Goal: Communication & Community: Answer question/provide support

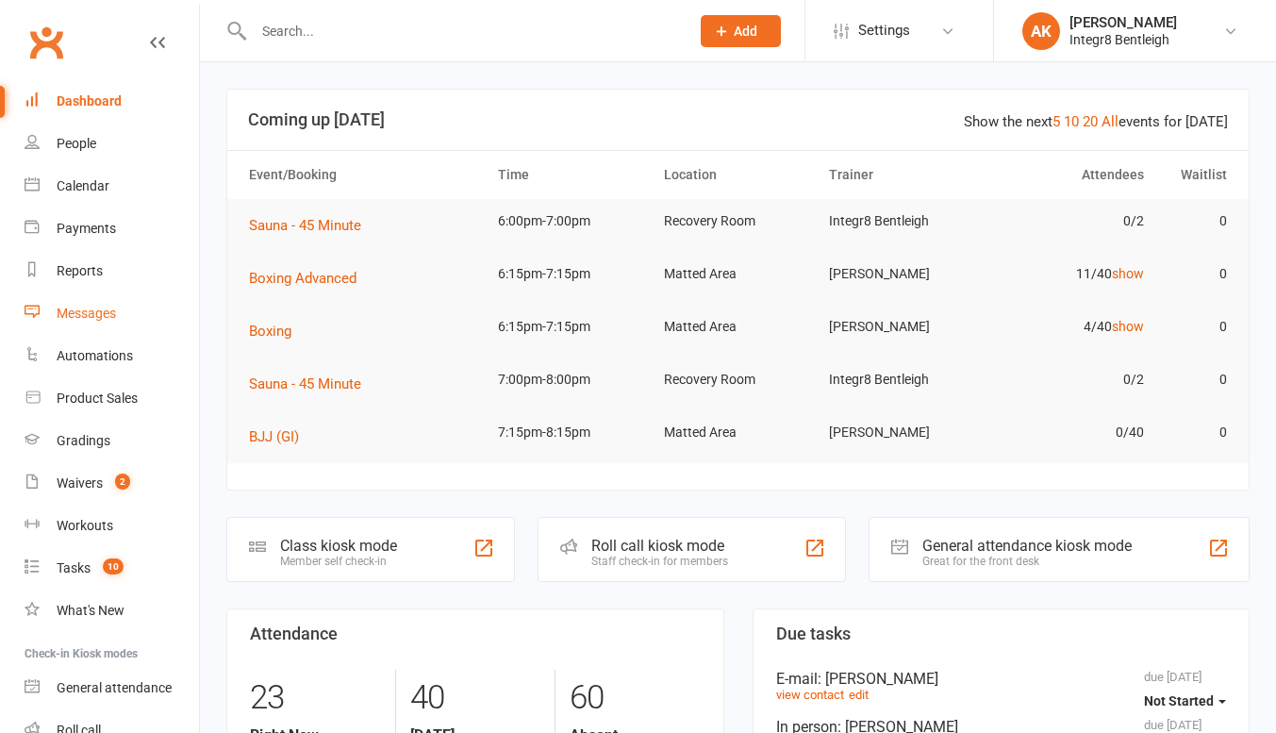
click at [92, 311] on div "Messages" at bounding box center [86, 313] width 59 height 15
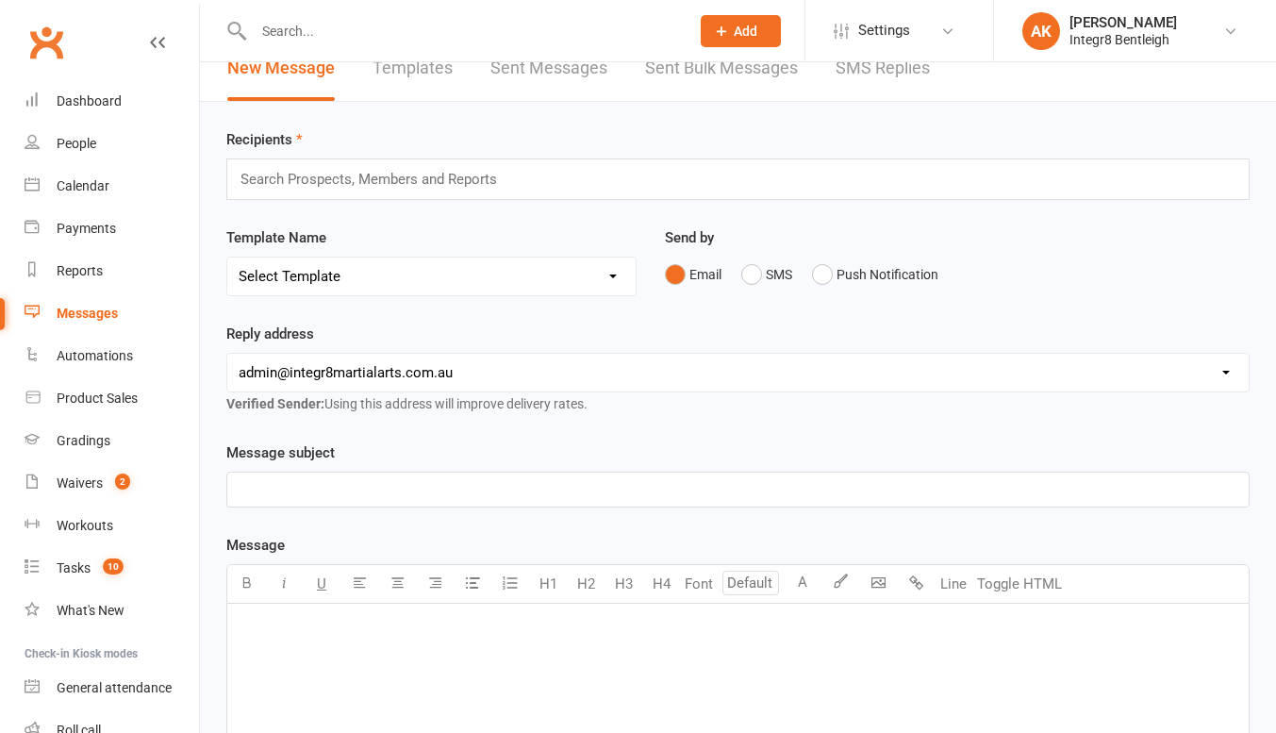
scroll to position [29, 0]
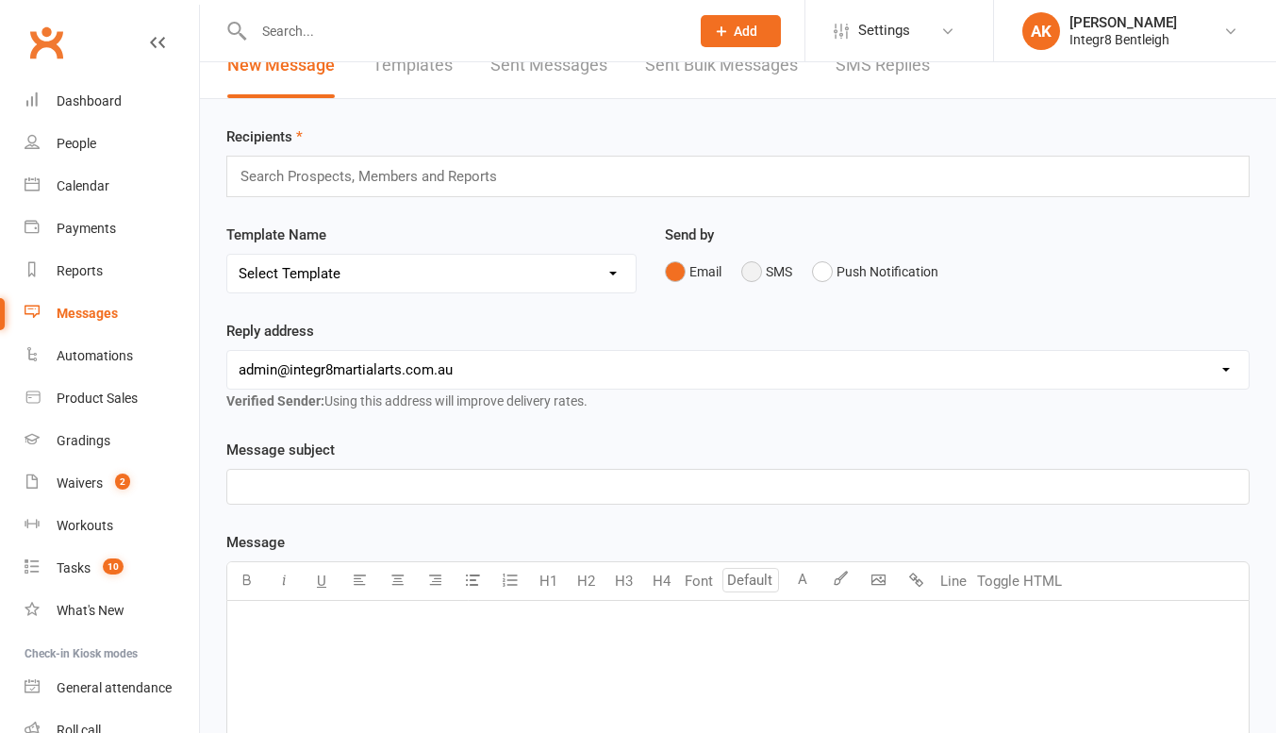
click at [770, 269] on button "SMS" at bounding box center [767, 272] width 51 height 36
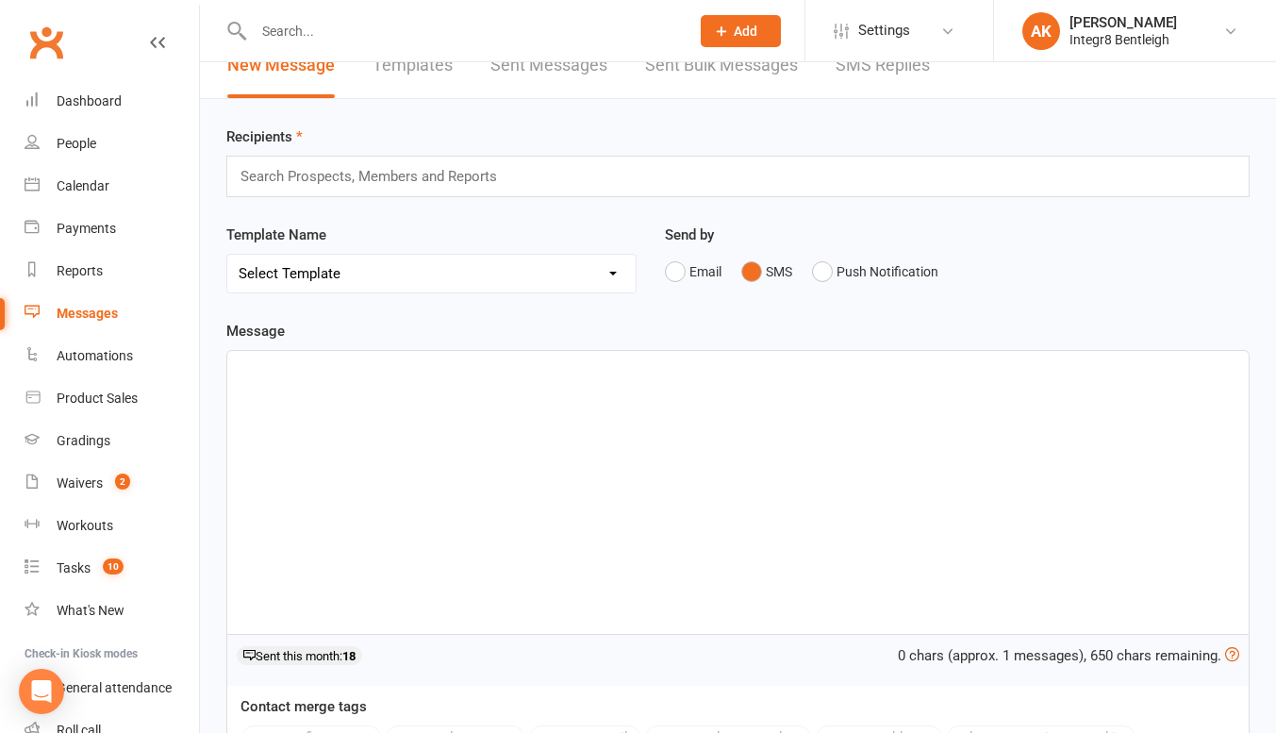
click at [567, 429] on div "﻿" at bounding box center [738, 492] width 1022 height 283
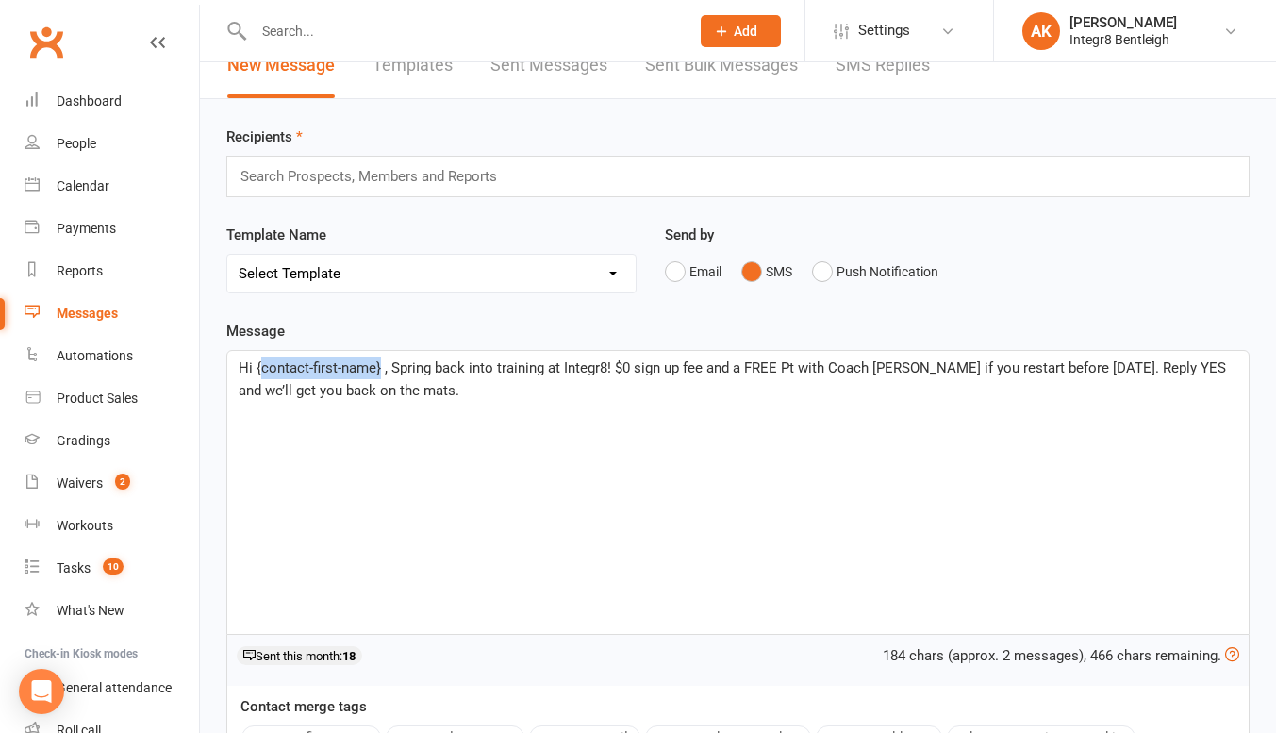
drag, startPoint x: 380, startPoint y: 370, endPoint x: 258, endPoint y: 371, distance: 121.7
click at [258, 371] on span "Hi {contact-first-name} , Spring back into training at Integr8! $0 sign up fee …" at bounding box center [735, 379] width 992 height 40
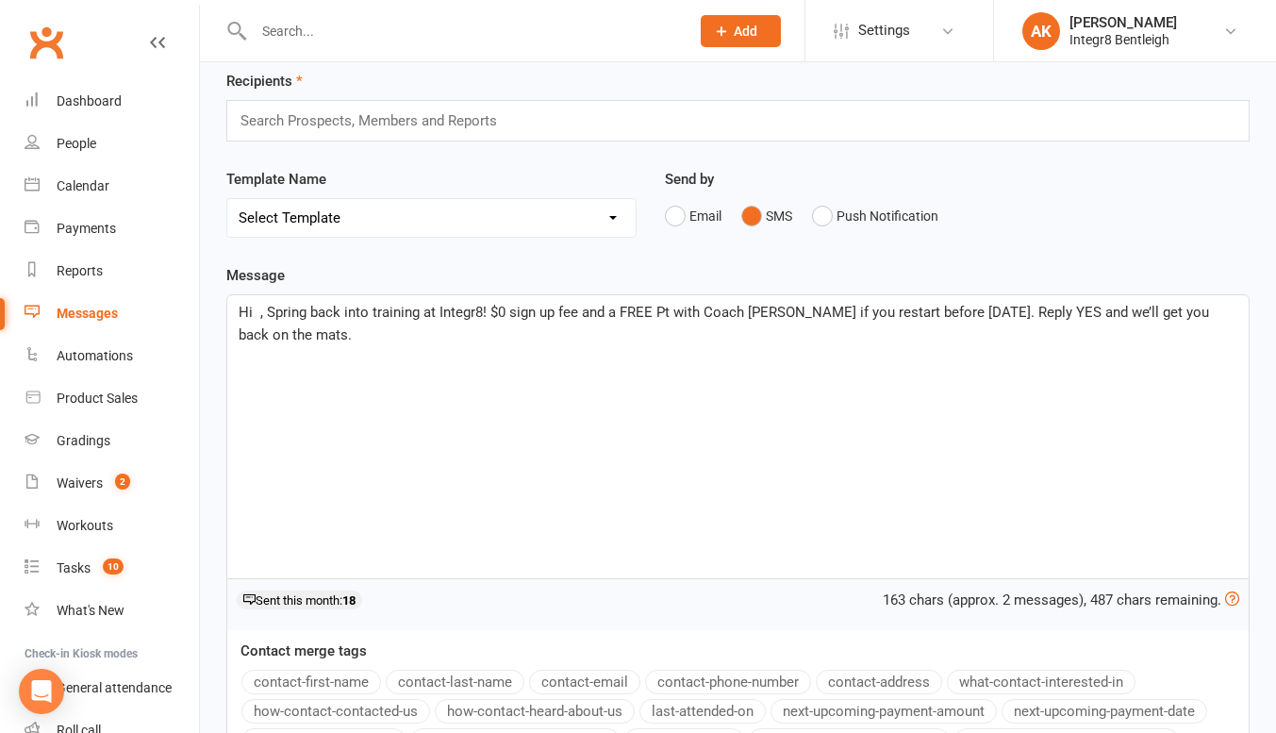
scroll to position [88, 0]
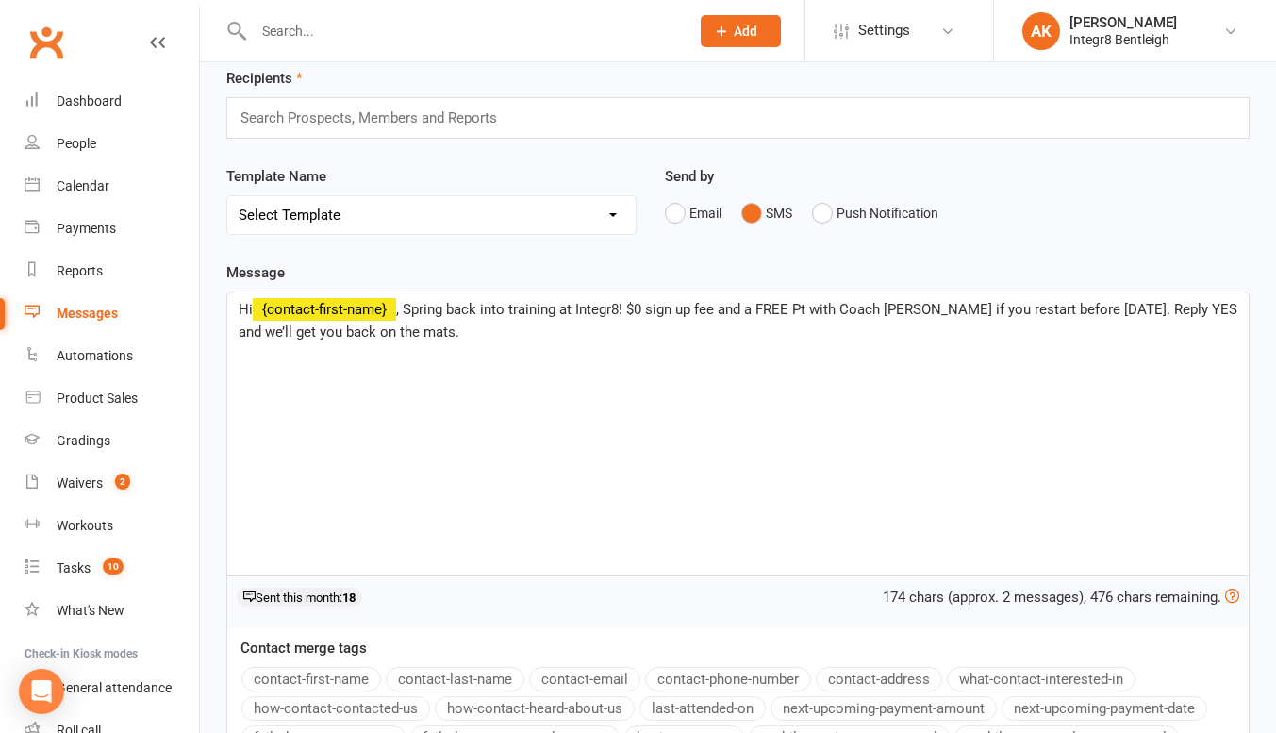
click at [309, 675] on button "contact-first-name" at bounding box center [312, 679] width 140 height 25
click at [472, 384] on div "Hi ﻿ {contact-first-name} , Spring back into training at Integr8! $0 sign up fe…" at bounding box center [738, 433] width 1022 height 283
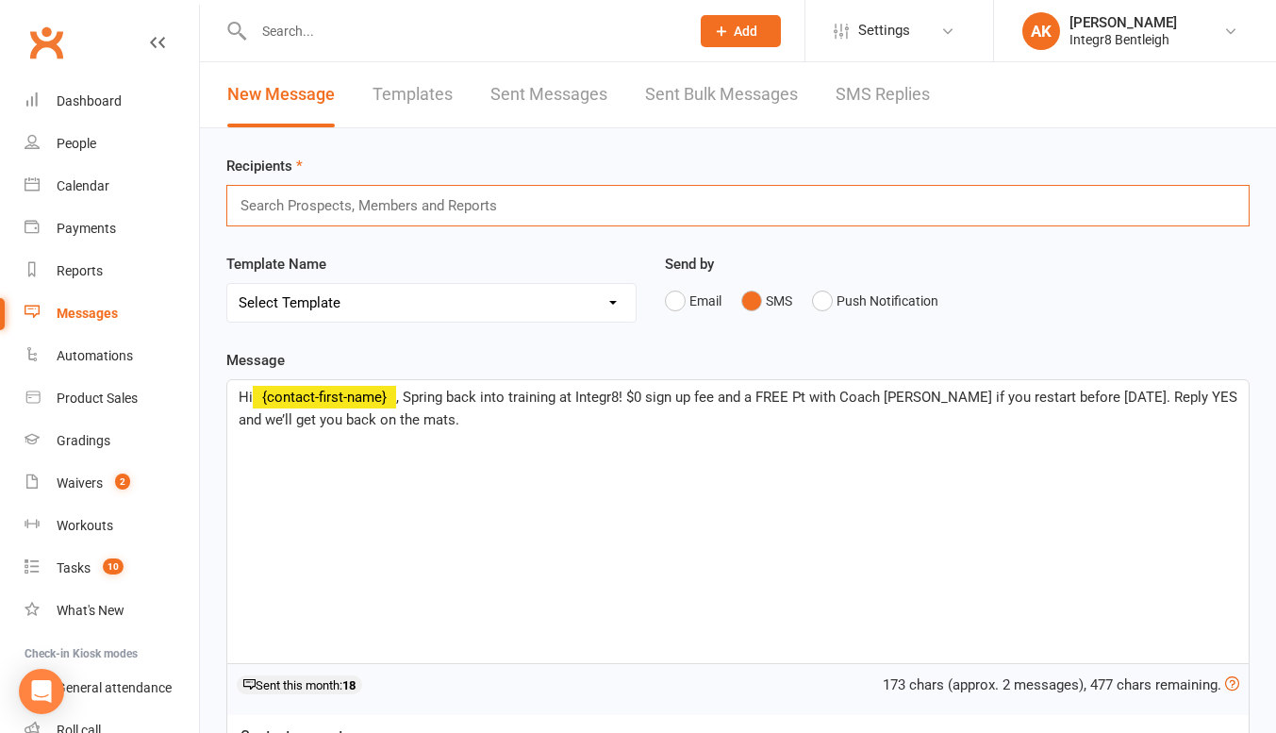
click at [308, 205] on input "text" at bounding box center [377, 205] width 276 height 25
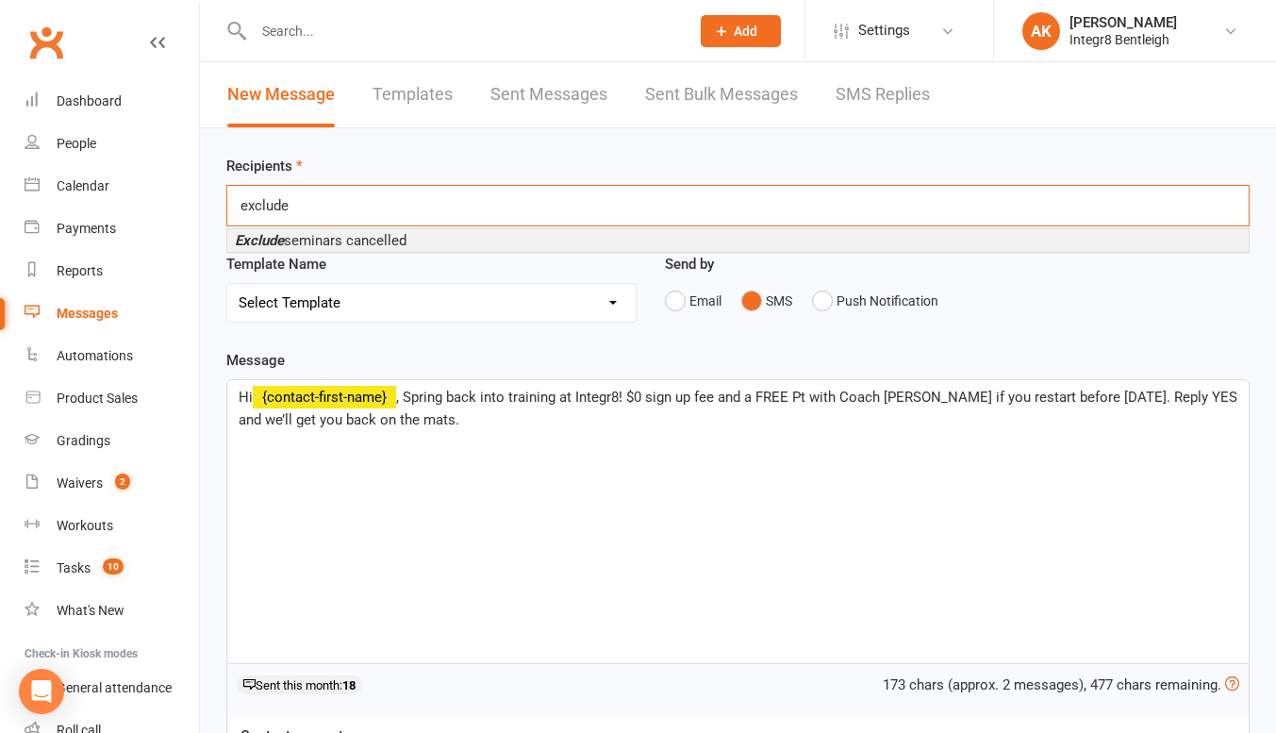
type input "exclude"
click at [337, 242] on span "Exclude seminars cancelled" at bounding box center [321, 240] width 172 height 17
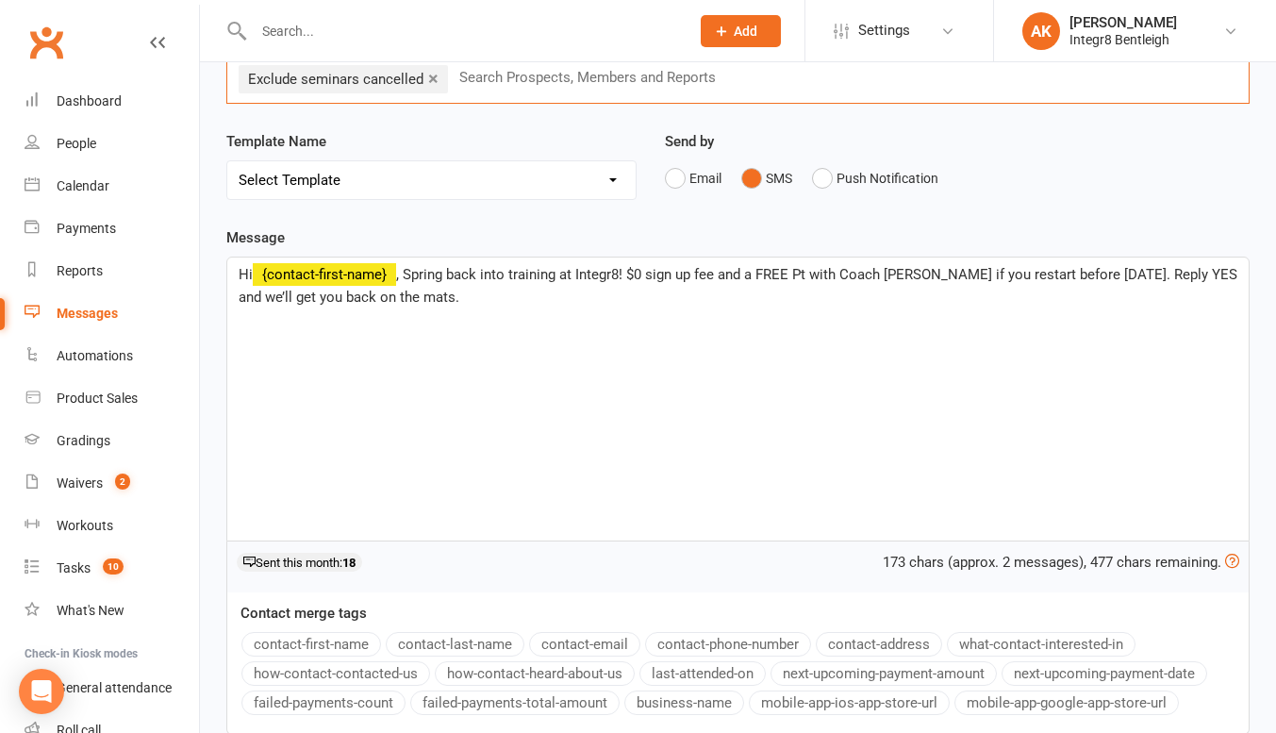
scroll to position [127, 0]
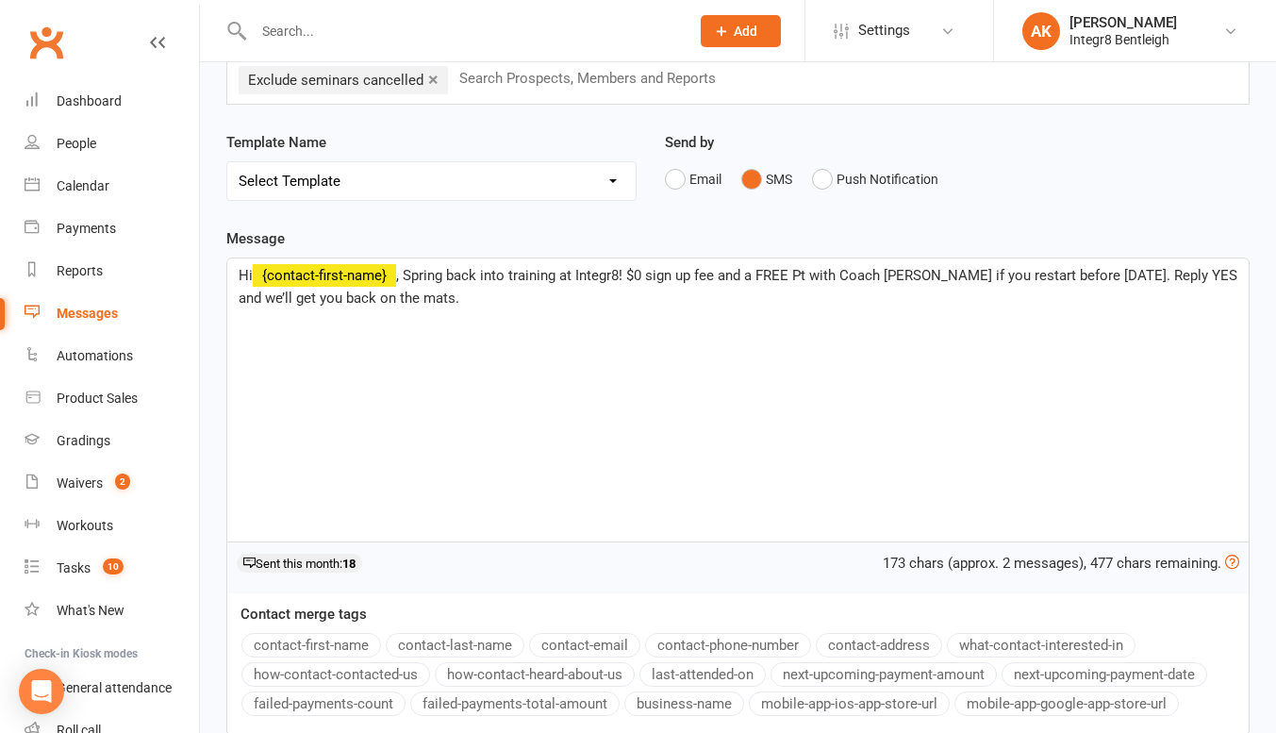
click at [809, 278] on span ", Spring back into training at Integr8! $0 sign up fee and a FREE Pt with Coach…" at bounding box center [740, 287] width 1003 height 40
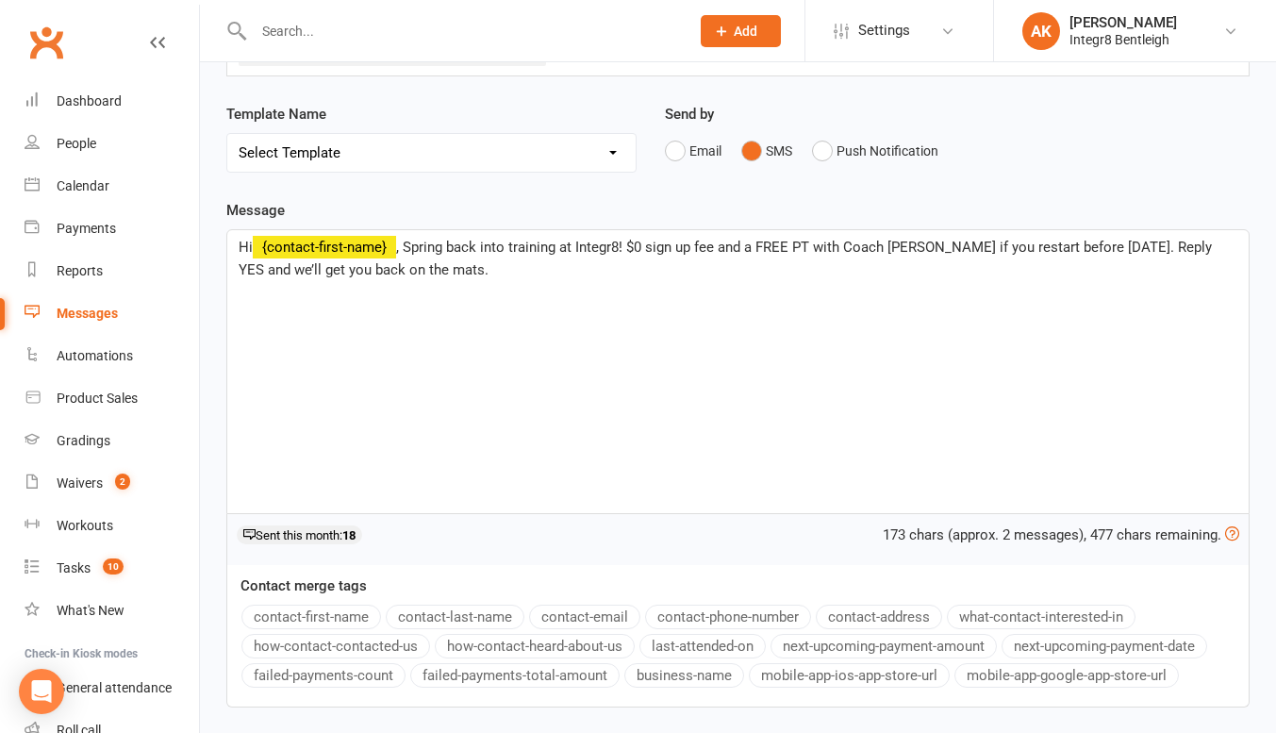
scroll to position [157, 0]
click at [979, 307] on div "Hi ﻿ {contact-first-name} , Spring back into training at Integr8! $0 sign up fe…" at bounding box center [738, 370] width 1022 height 283
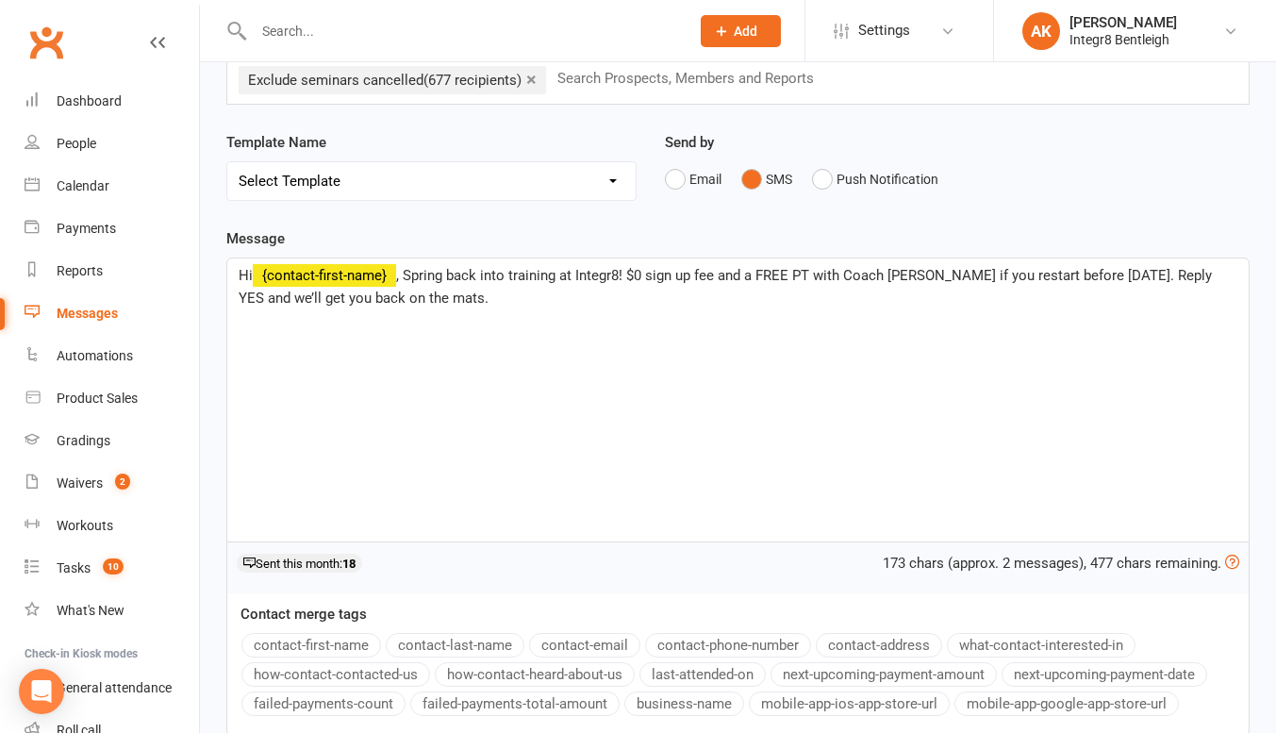
scroll to position [299, 0]
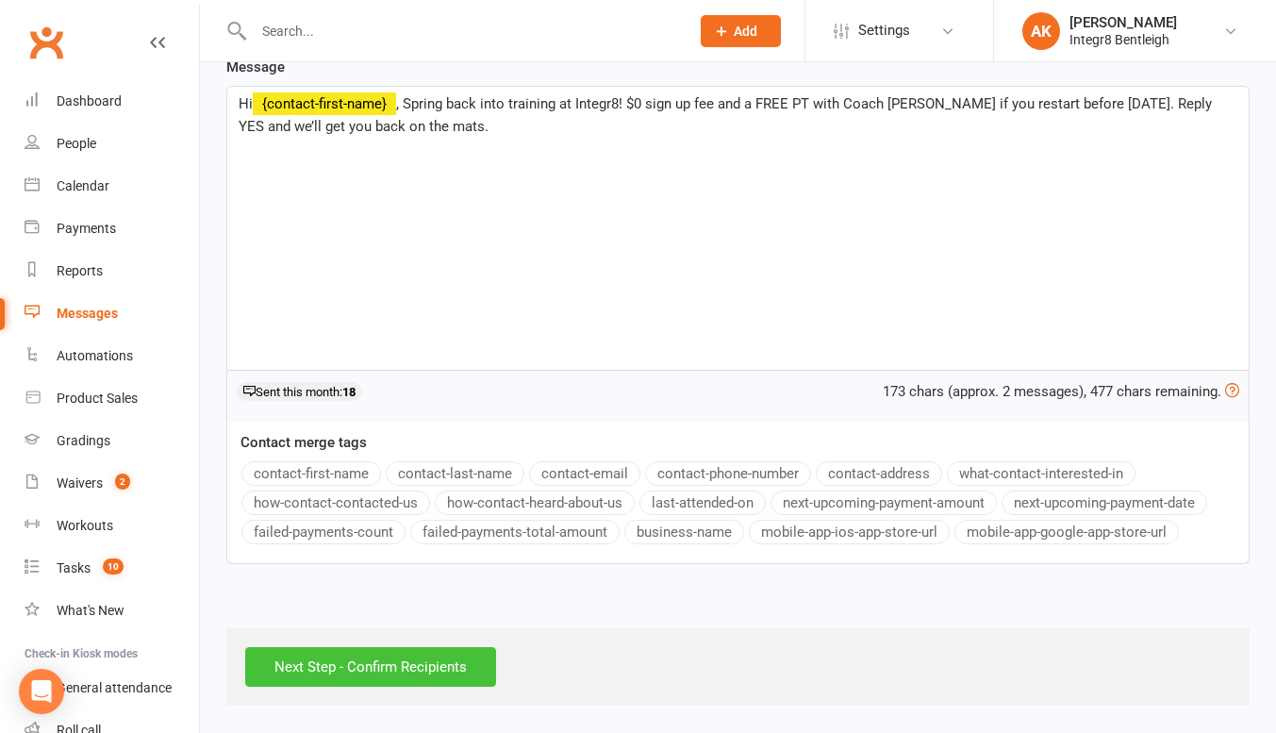
click at [404, 657] on input "Next Step - Confirm Recipients" at bounding box center [370, 667] width 251 height 40
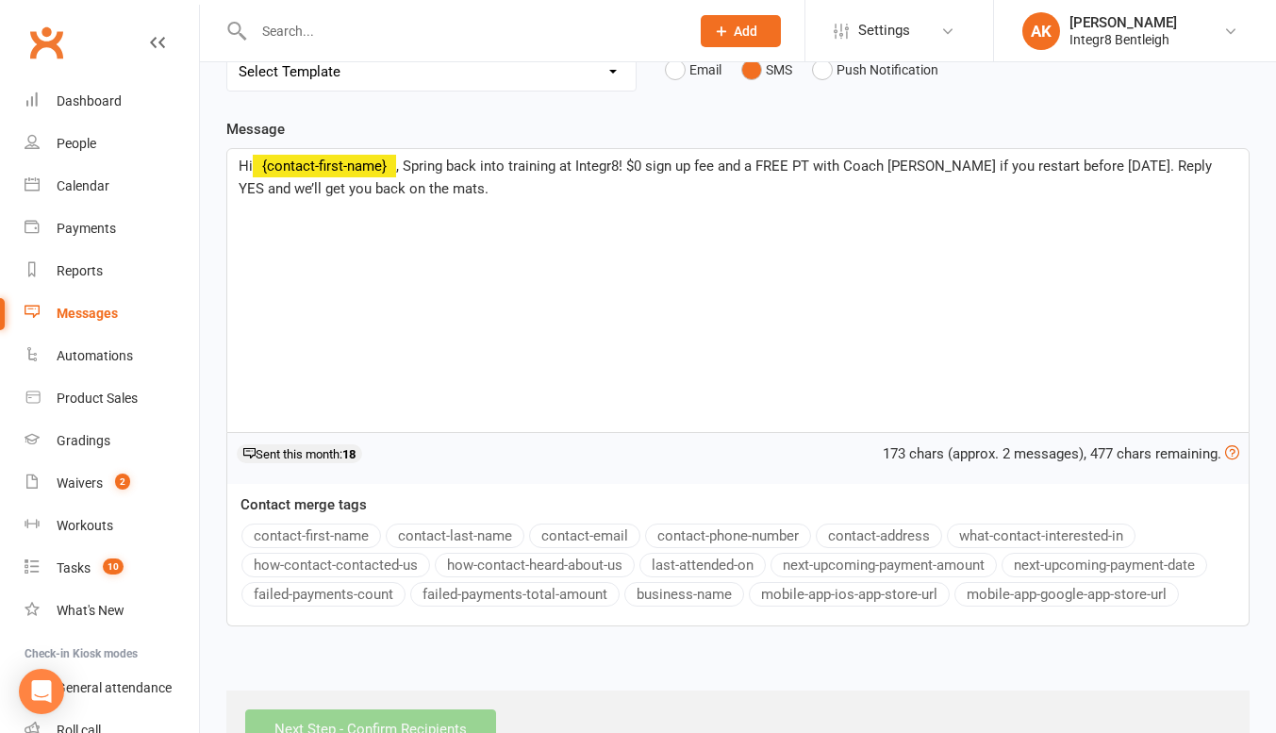
scroll to position [240, 0]
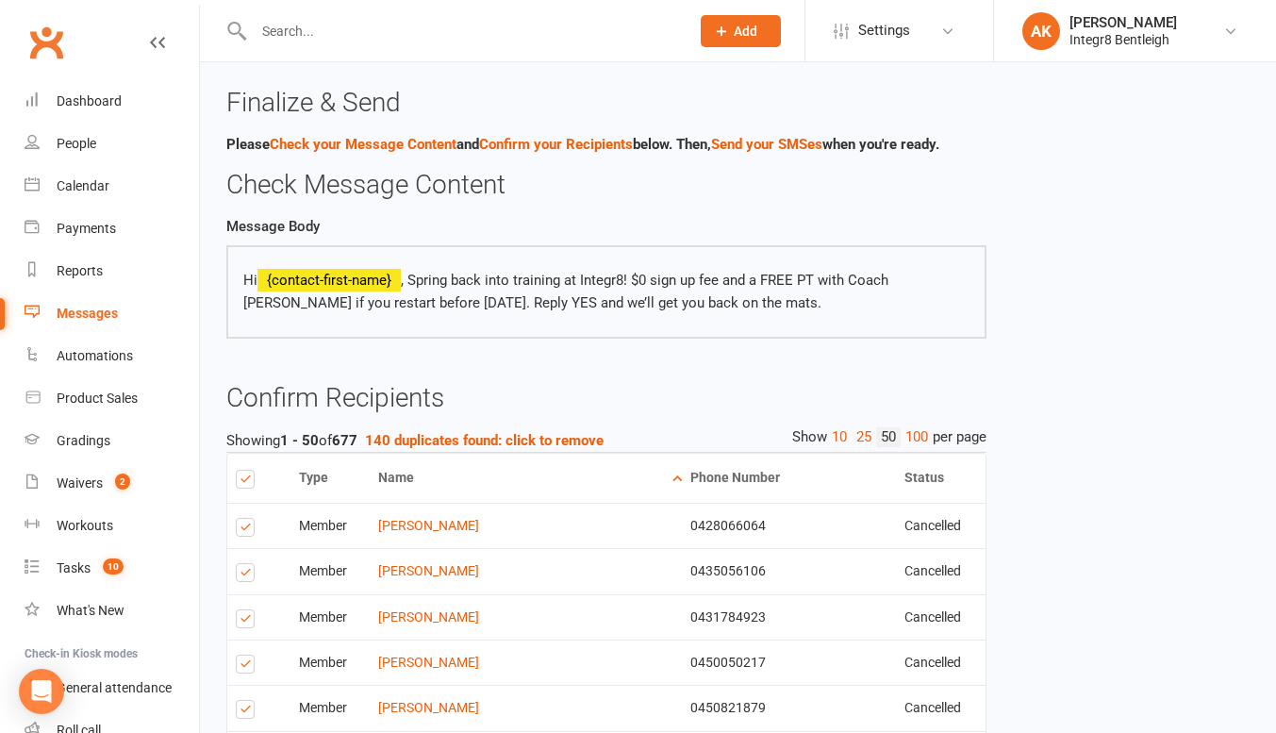
click at [254, 530] on label at bounding box center [248, 530] width 25 height 0
click at [248, 519] on input "checkbox" at bounding box center [242, 519] width 12 height 0
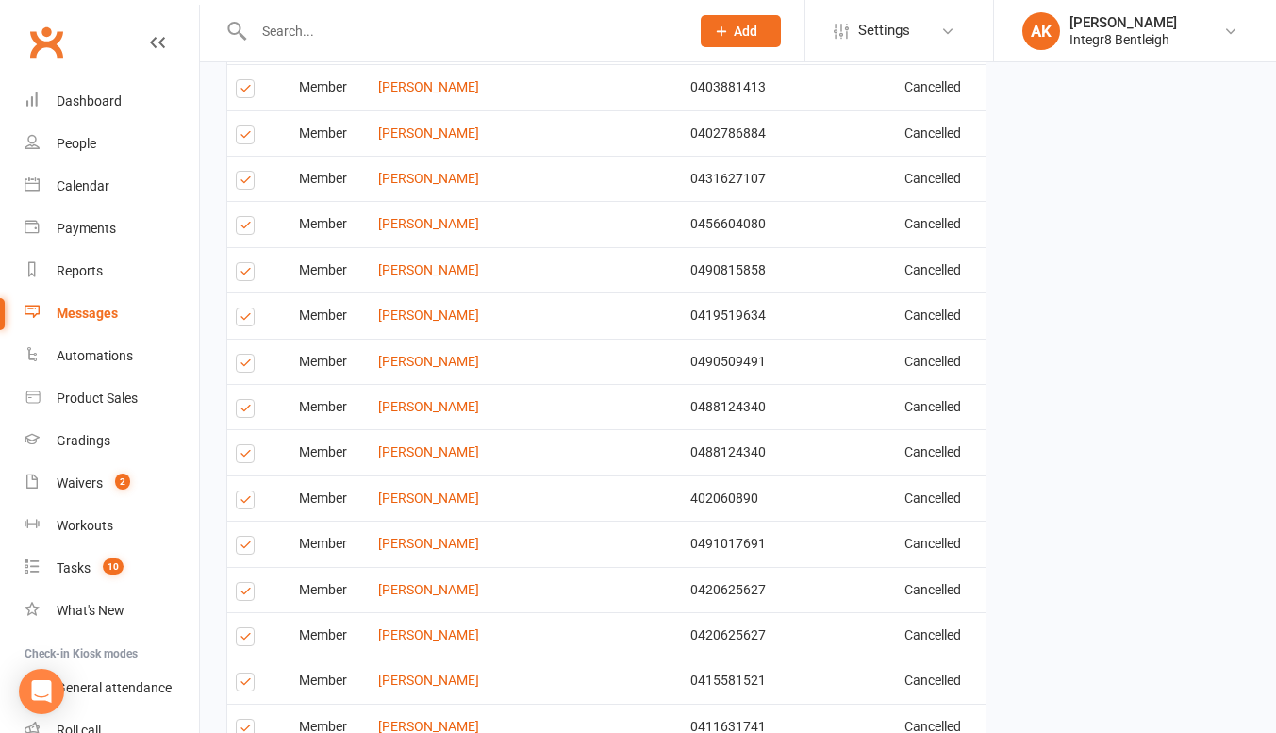
scroll to position [844, 0]
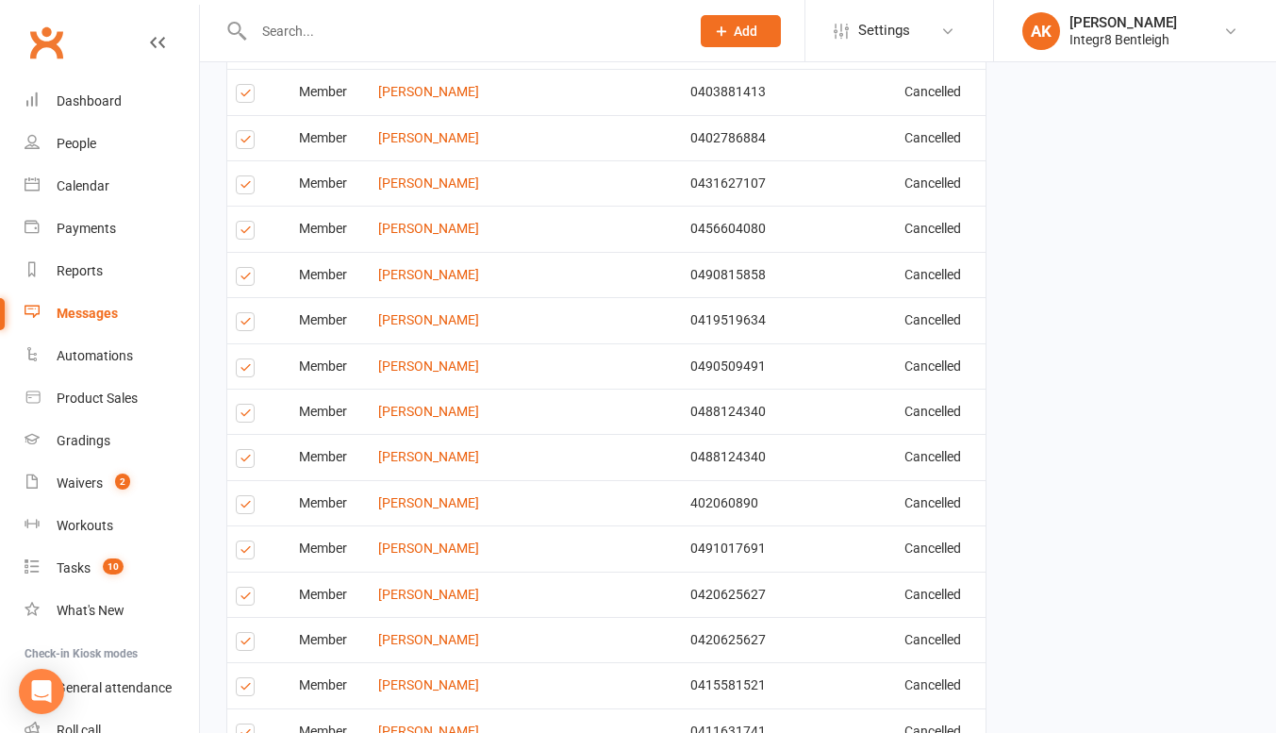
click at [242, 371] on label at bounding box center [248, 371] width 25 height 0
click at [242, 359] on input "checkbox" at bounding box center [242, 359] width 12 height 0
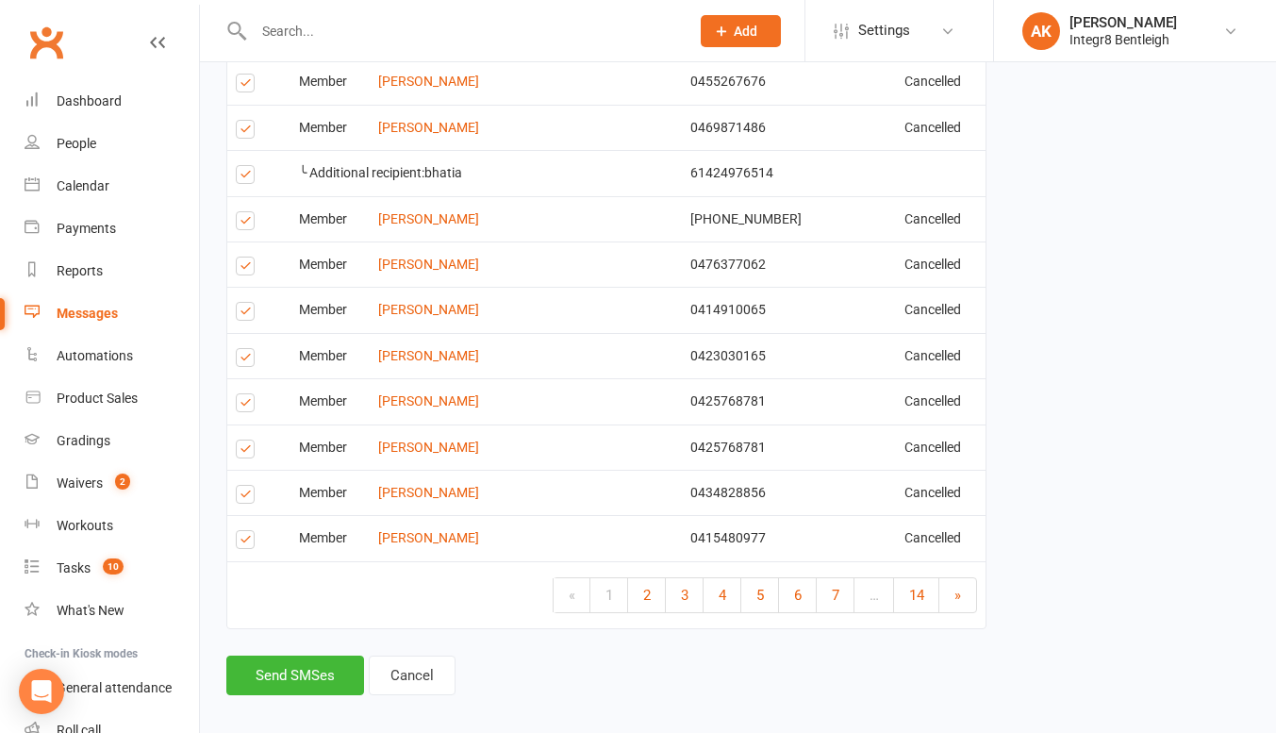
scroll to position [2286, 0]
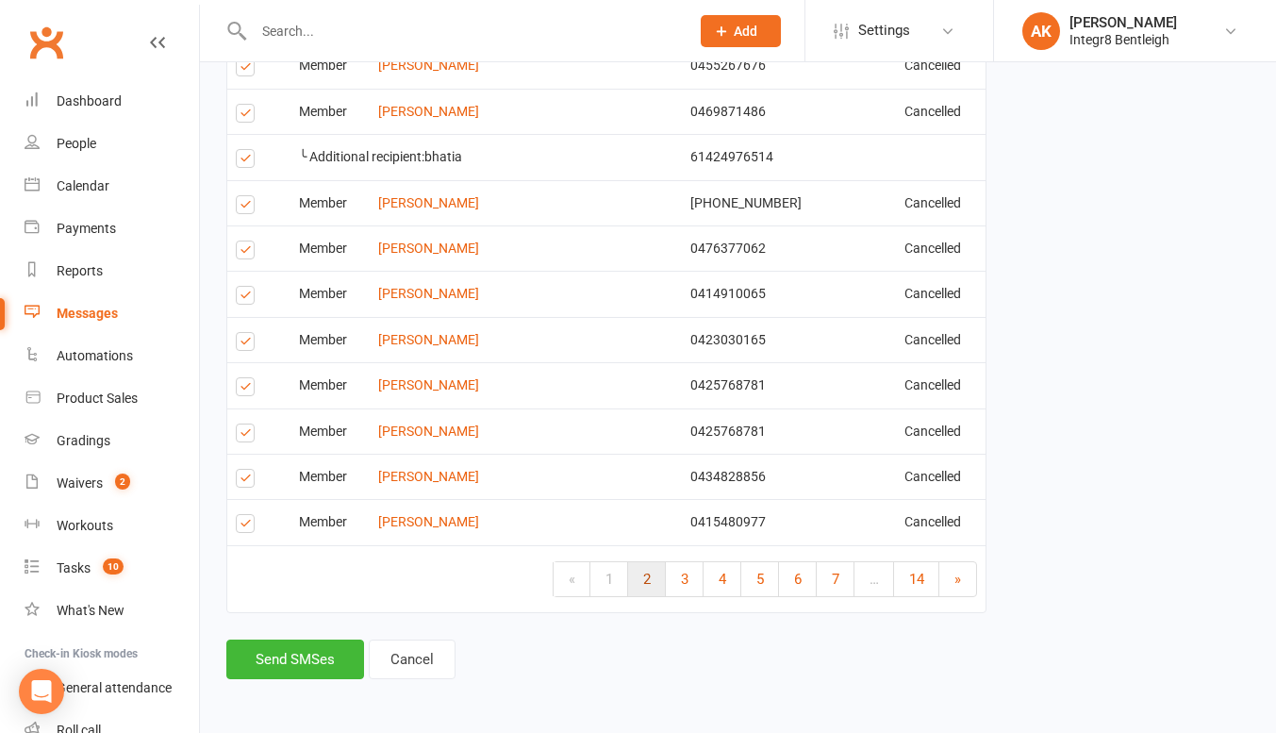
click at [643, 578] on span "2" at bounding box center [647, 579] width 8 height 17
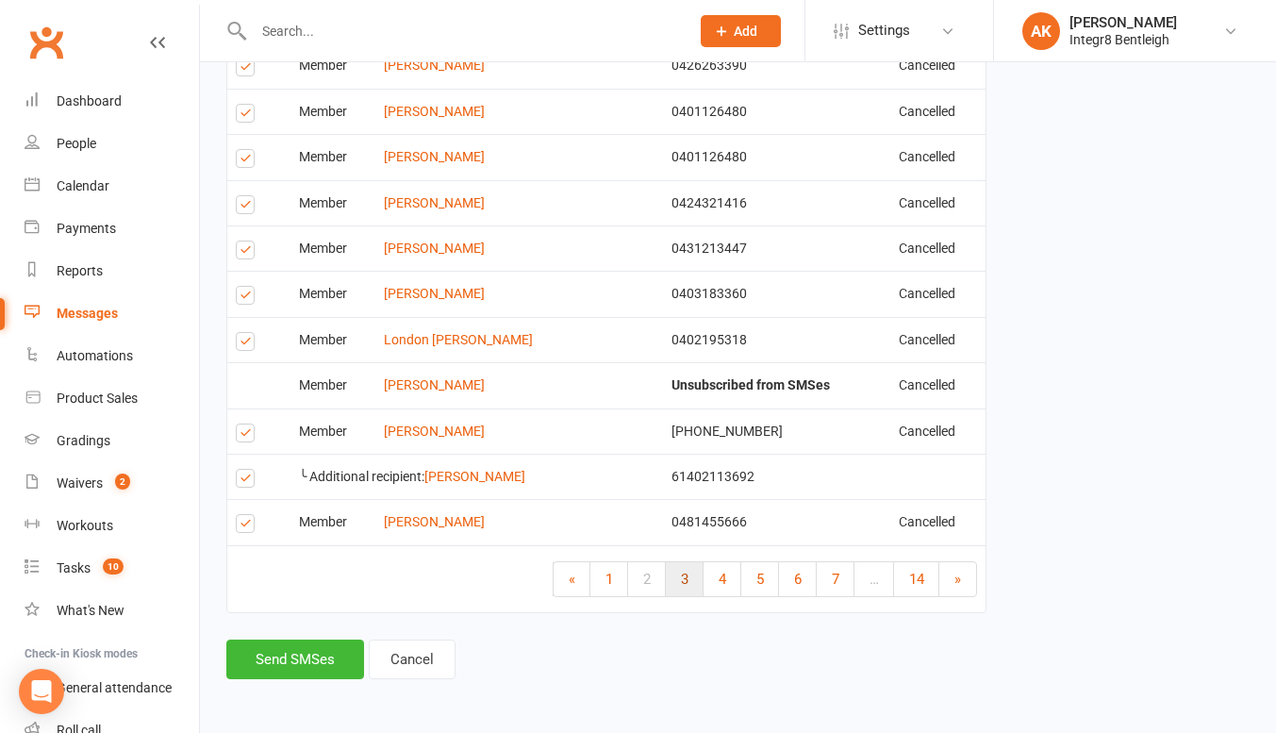
click at [681, 580] on span "3" at bounding box center [685, 579] width 8 height 17
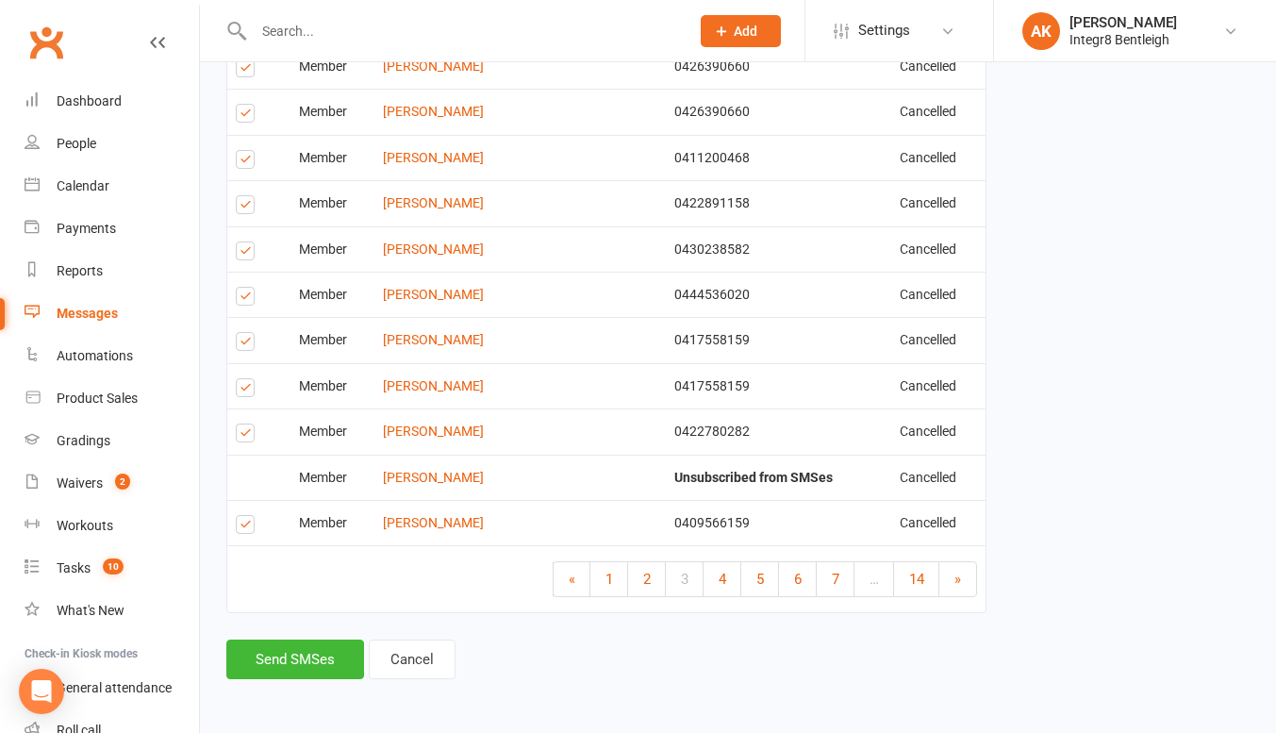
scroll to position [2240, 0]
click at [731, 582] on link "4" at bounding box center [723, 579] width 38 height 34
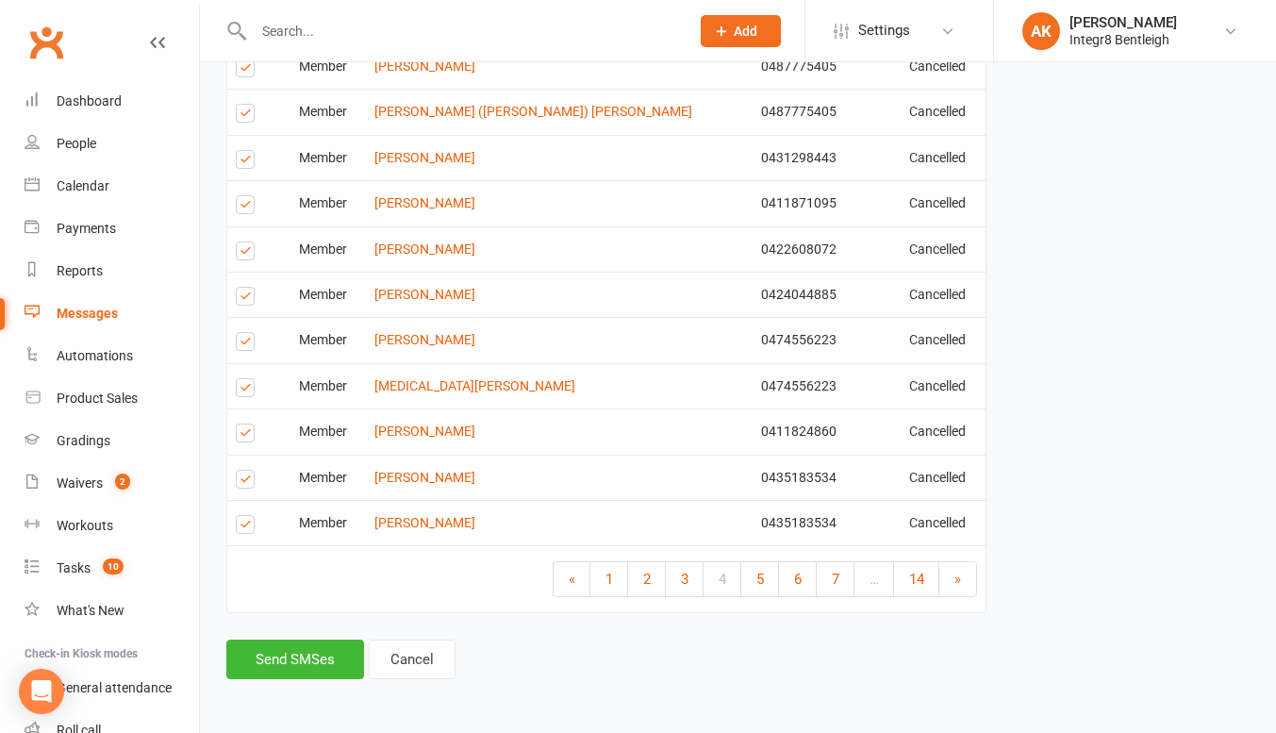
click at [239, 527] on label at bounding box center [248, 527] width 25 height 0
click at [239, 516] on input "checkbox" at bounding box center [242, 516] width 12 height 0
click at [243, 482] on label at bounding box center [248, 482] width 25 height 0
click at [243, 471] on input "checkbox" at bounding box center [242, 471] width 12 height 0
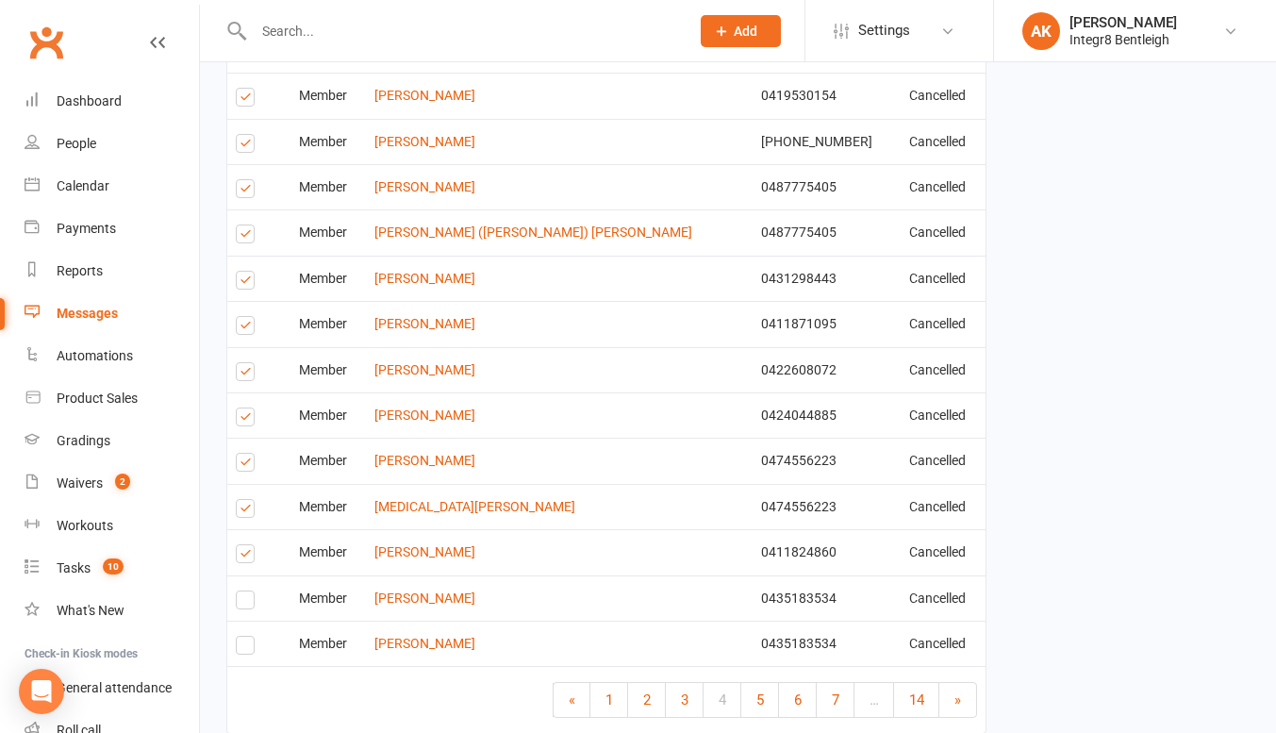
scroll to position [2120, 0]
click at [759, 701] on span "5" at bounding box center [761, 699] width 8 height 17
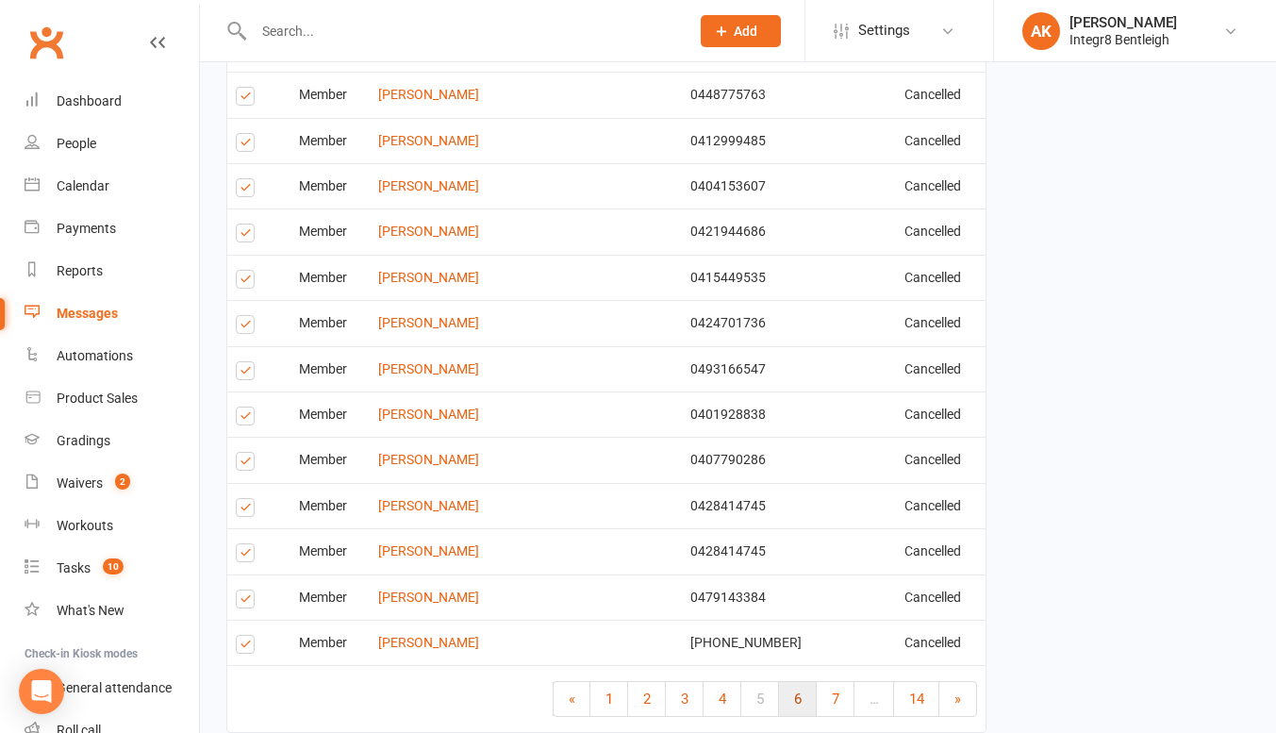
click at [795, 706] on span "6" at bounding box center [798, 699] width 8 height 17
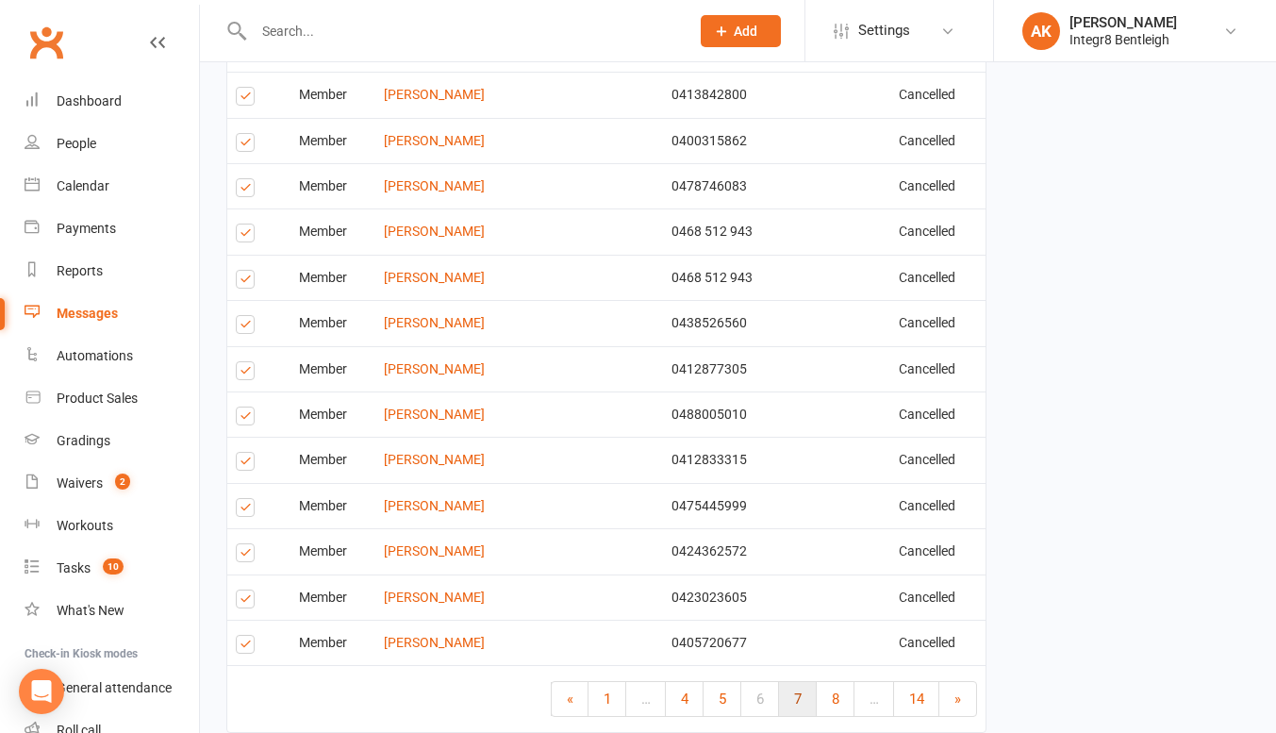
click at [785, 702] on link "7" at bounding box center [798, 699] width 38 height 34
click at [803, 699] on link "8" at bounding box center [798, 699] width 38 height 34
click at [792, 700] on span "9" at bounding box center [791, 699] width 8 height 17
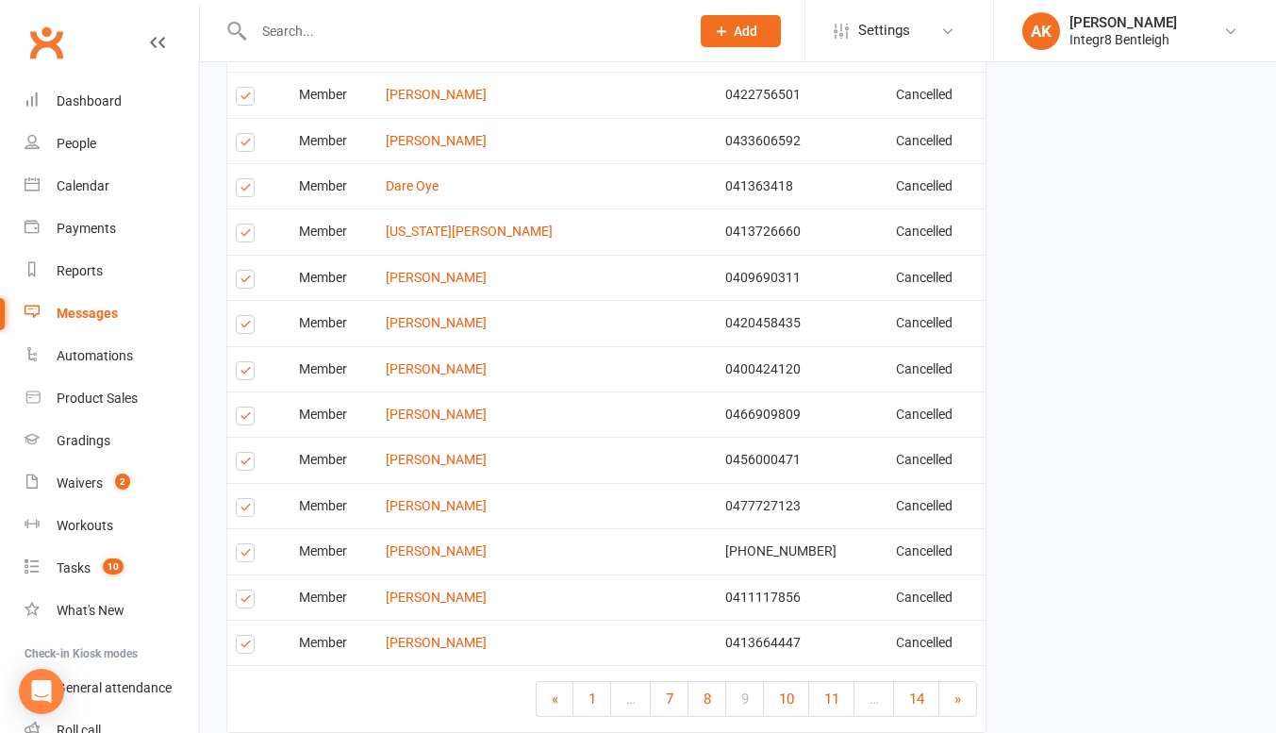
click at [246, 236] on label at bounding box center [248, 236] width 25 height 0
click at [246, 225] on input "checkbox" at bounding box center [242, 225] width 12 height 0
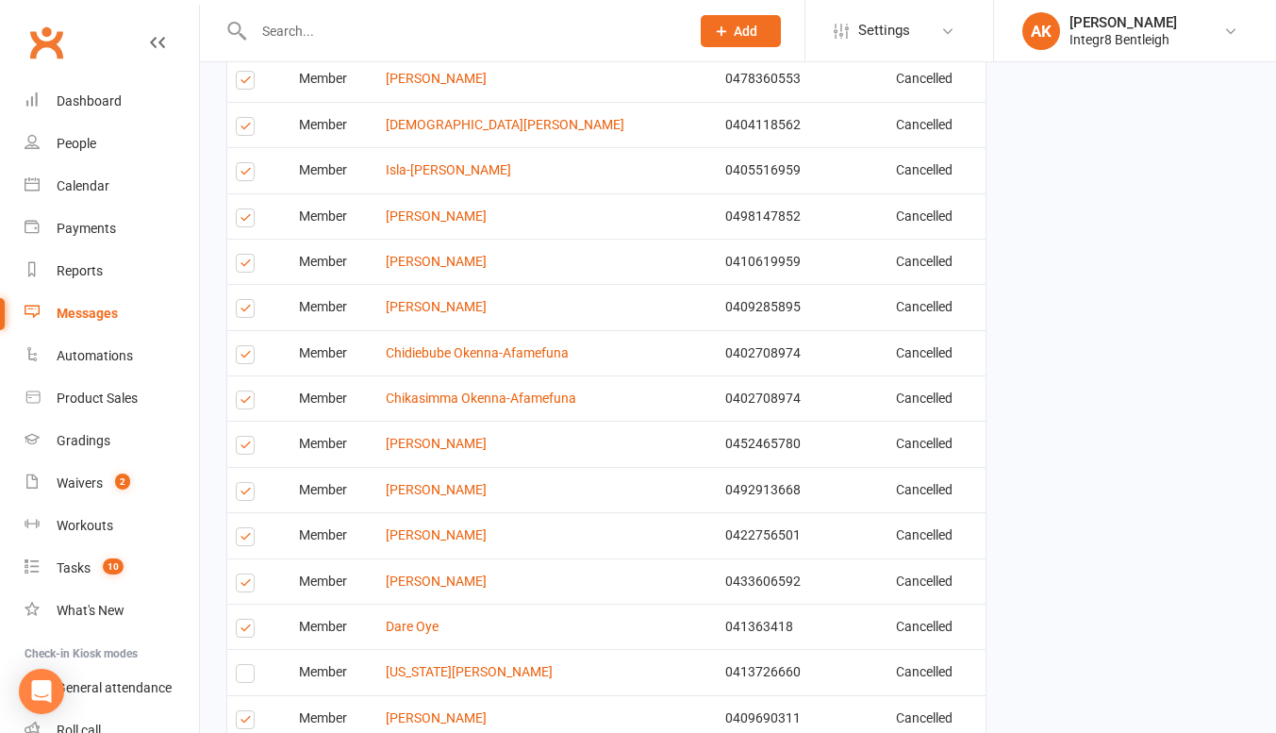
scroll to position [2240, 0]
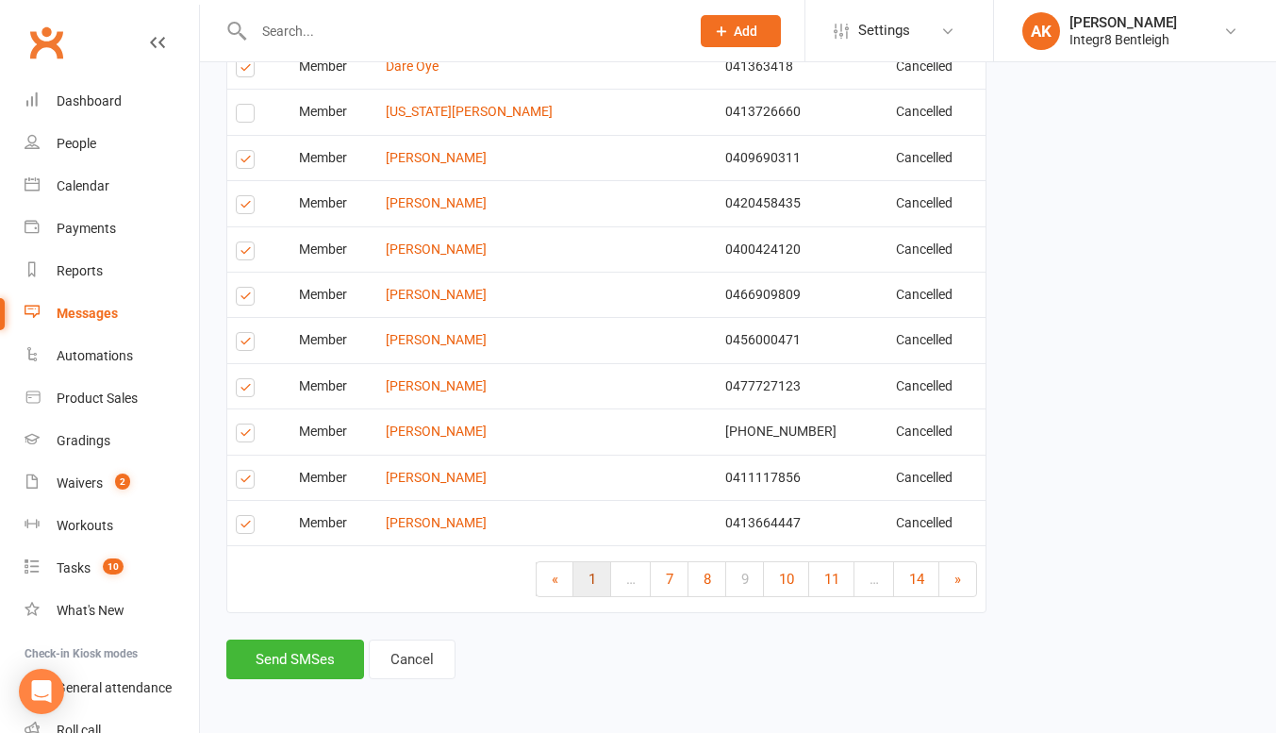
click at [596, 575] on link "1" at bounding box center [593, 579] width 38 height 34
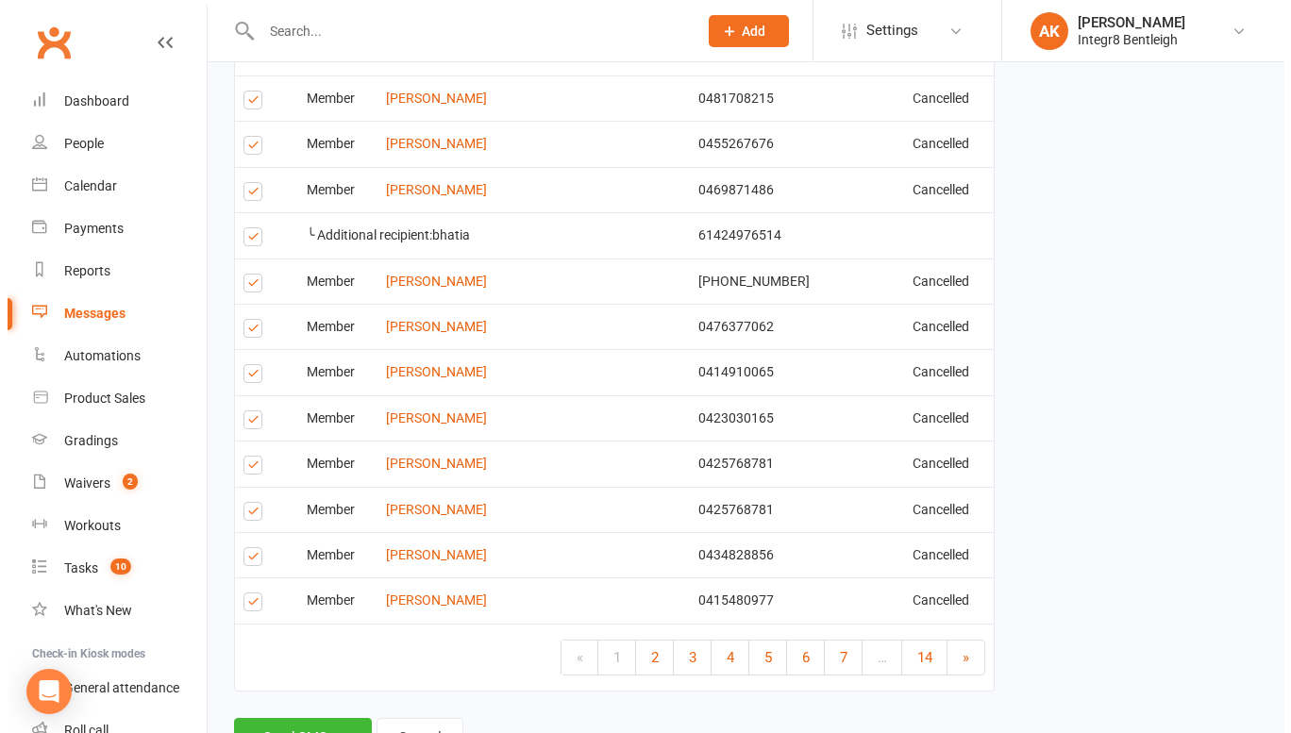
scroll to position [2286, 0]
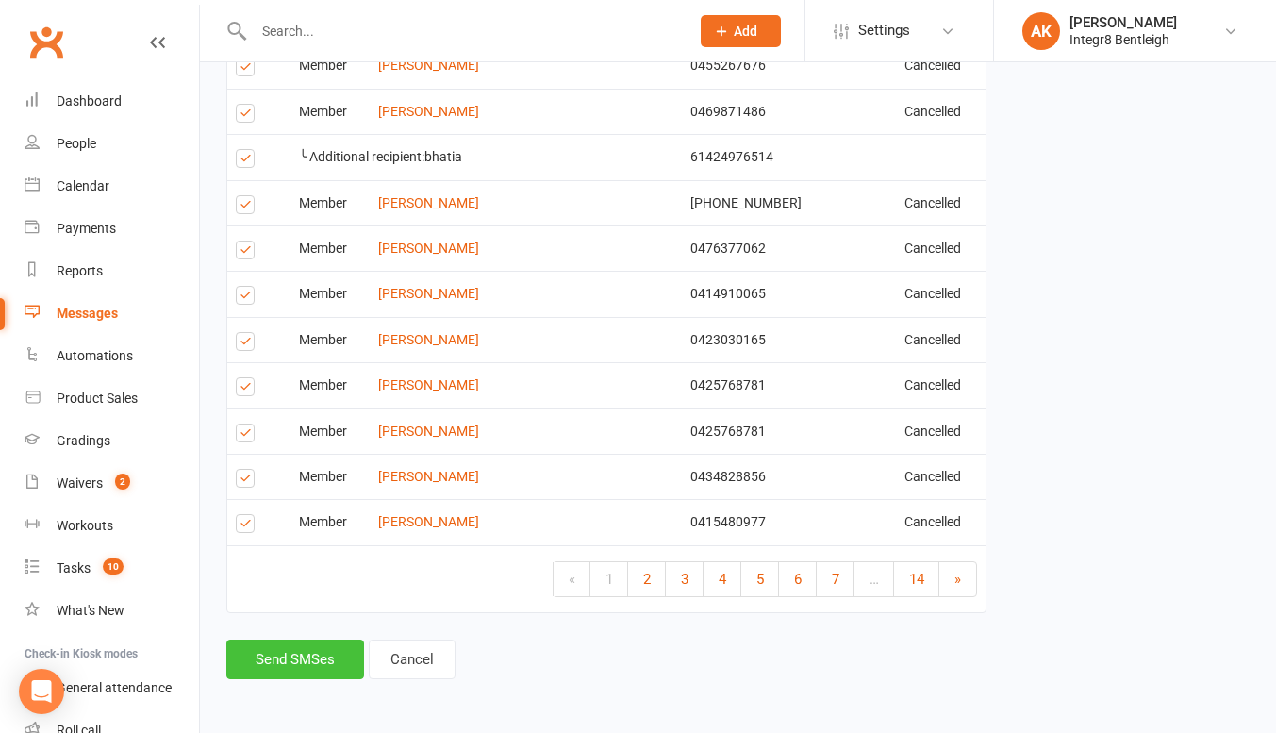
click at [286, 660] on button "Send SMSes" at bounding box center [295, 660] width 138 height 40
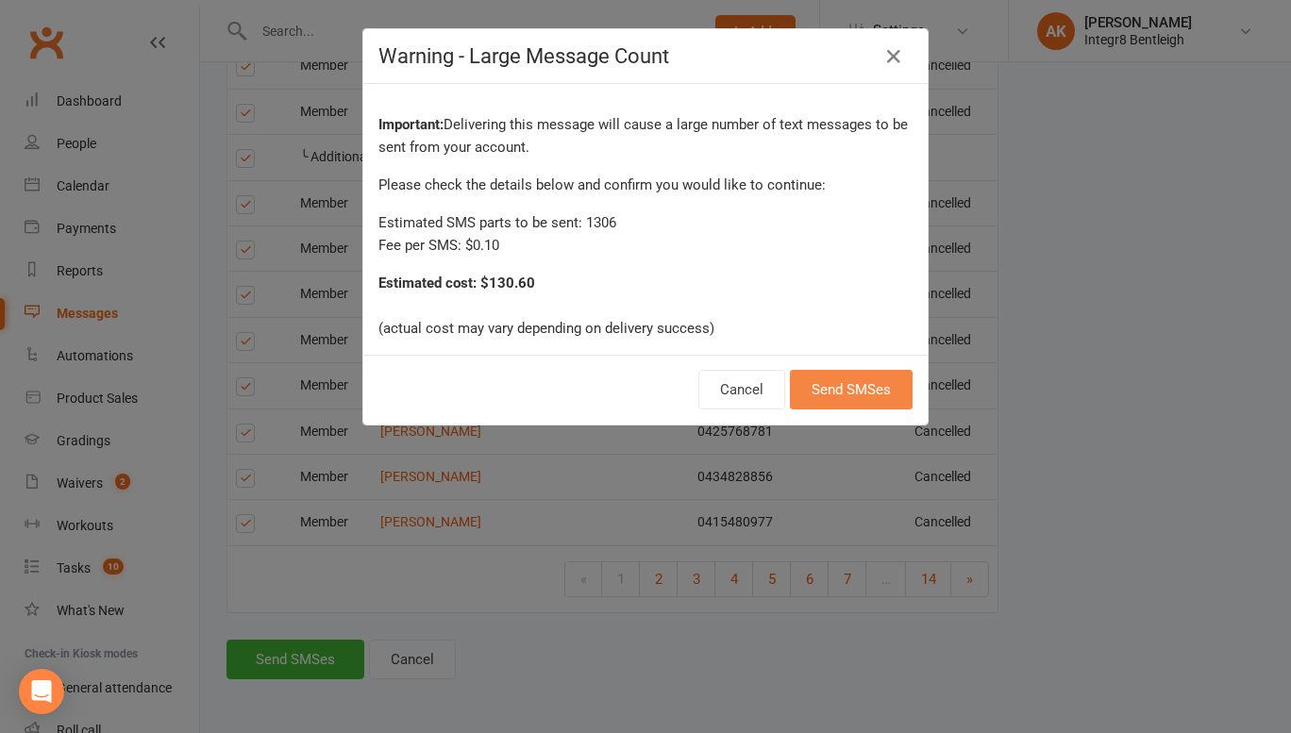
click at [878, 389] on button "Send SMSes" at bounding box center [851, 390] width 123 height 40
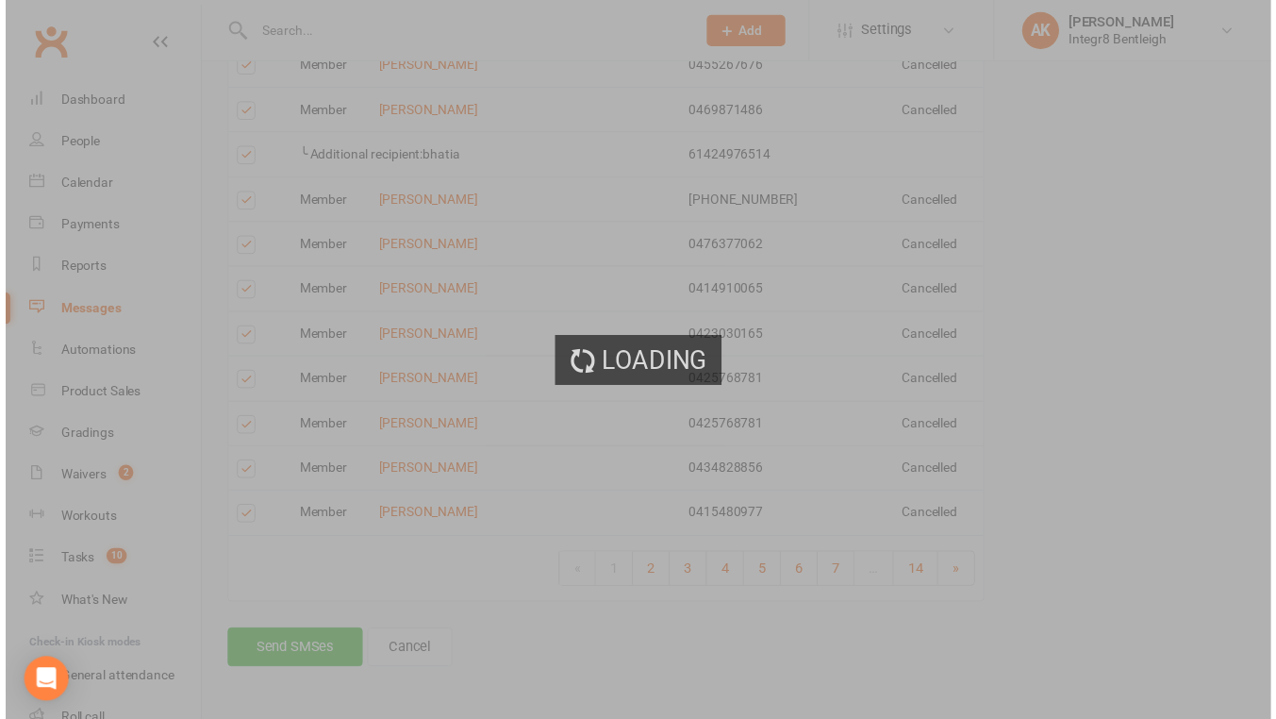
scroll to position [2272, 0]
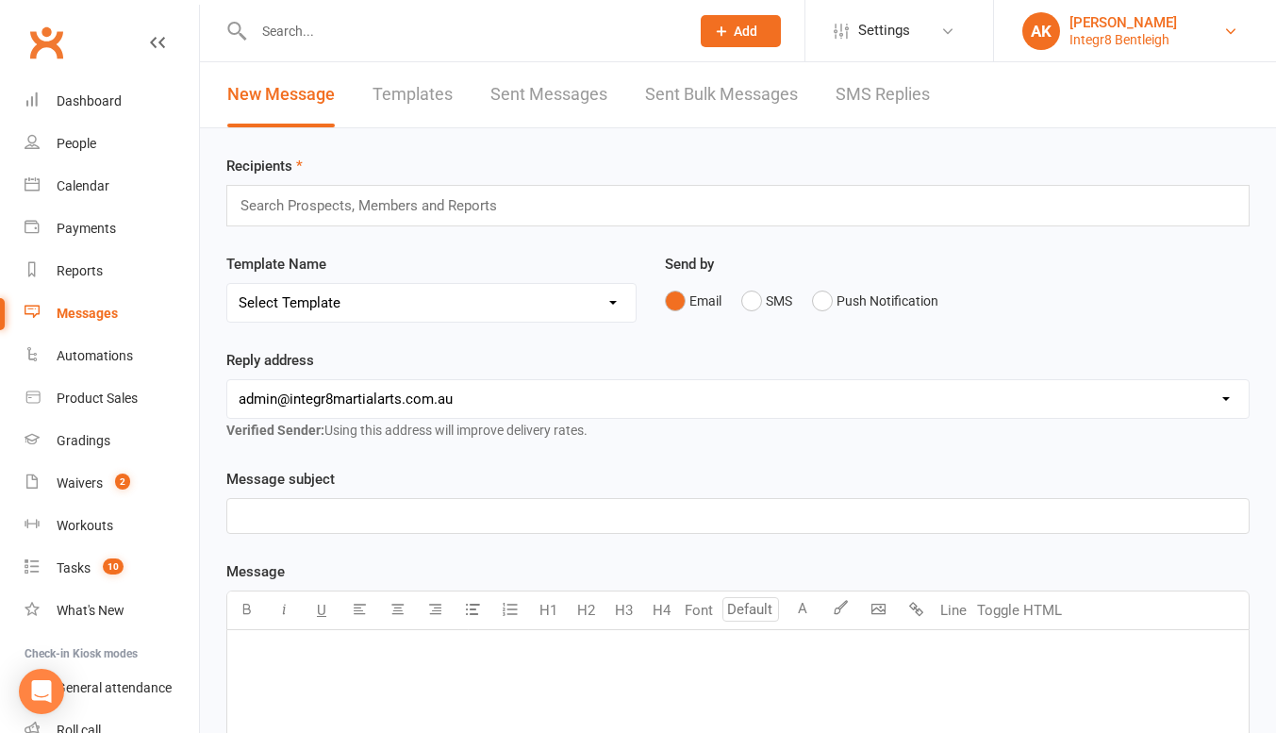
click at [1228, 42] on link "AK Annissa Koletsas Integr8 Bentleigh" at bounding box center [1135, 31] width 225 height 38
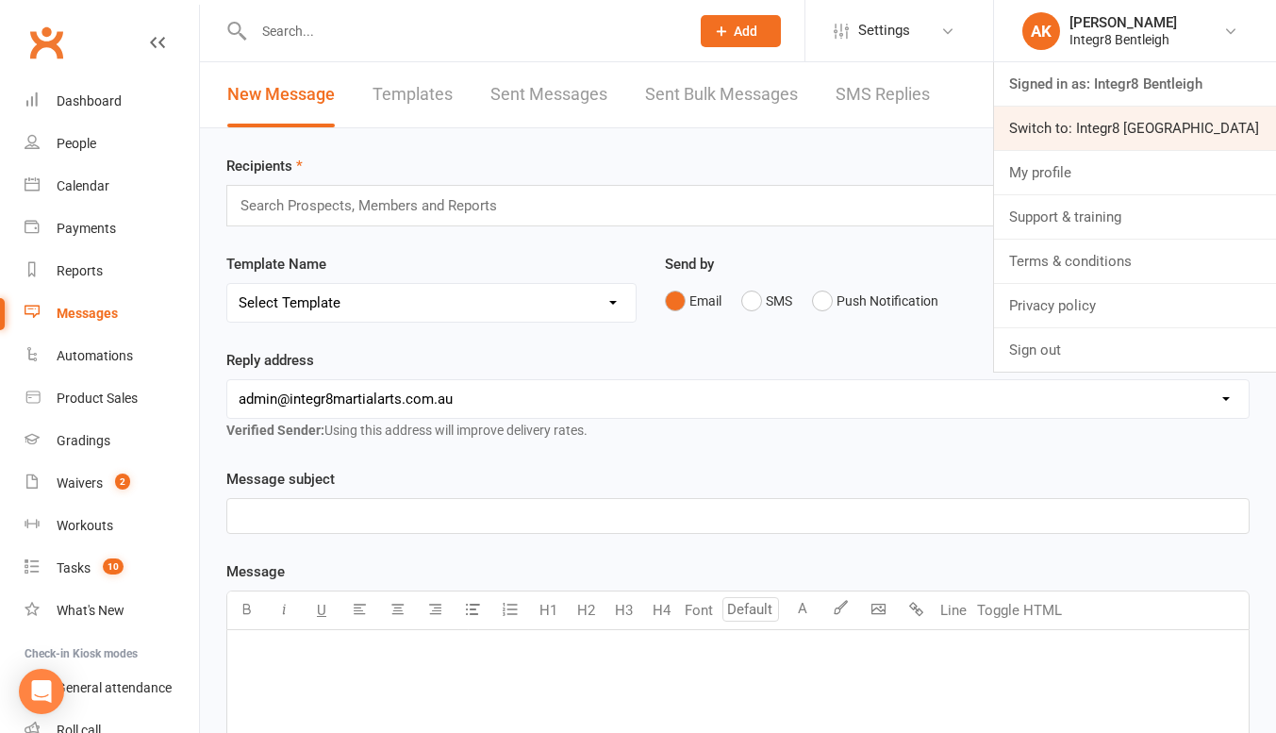
click at [1065, 137] on link "Switch to: Integr8 Cheltenham" at bounding box center [1135, 128] width 282 height 43
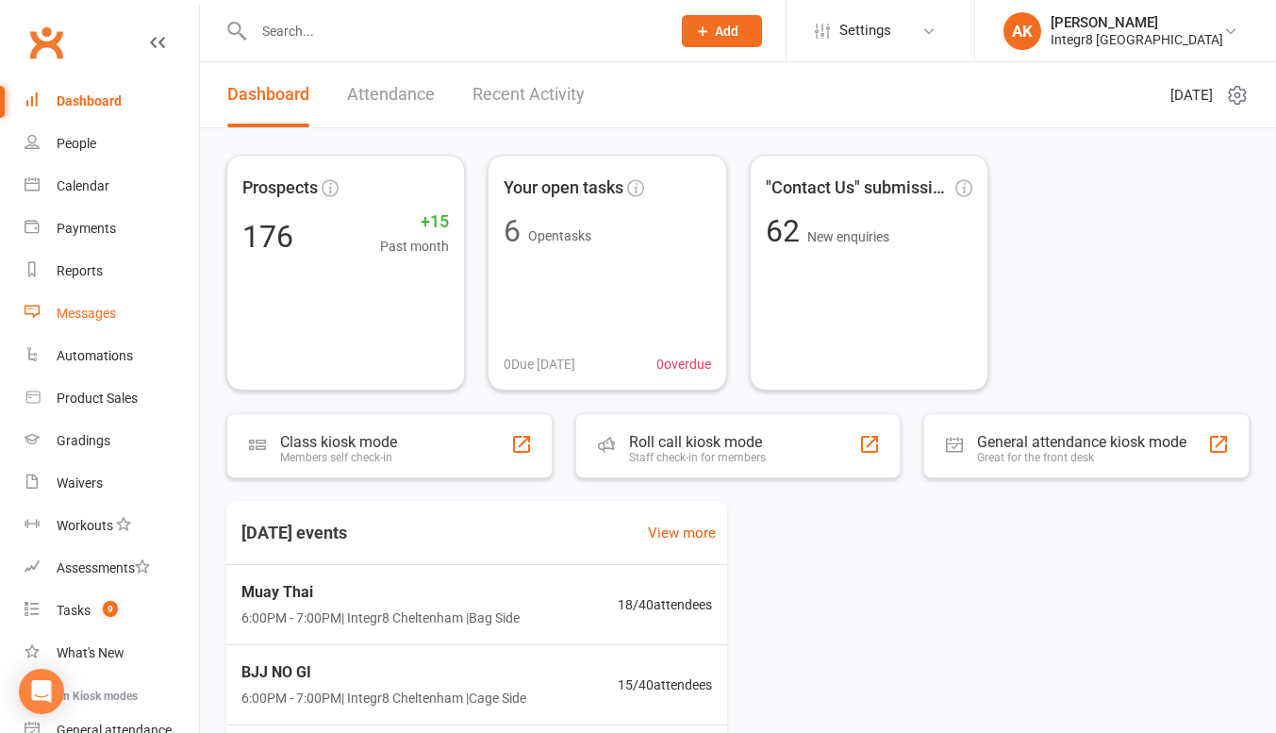
click at [78, 314] on div "Messages" at bounding box center [86, 313] width 59 height 15
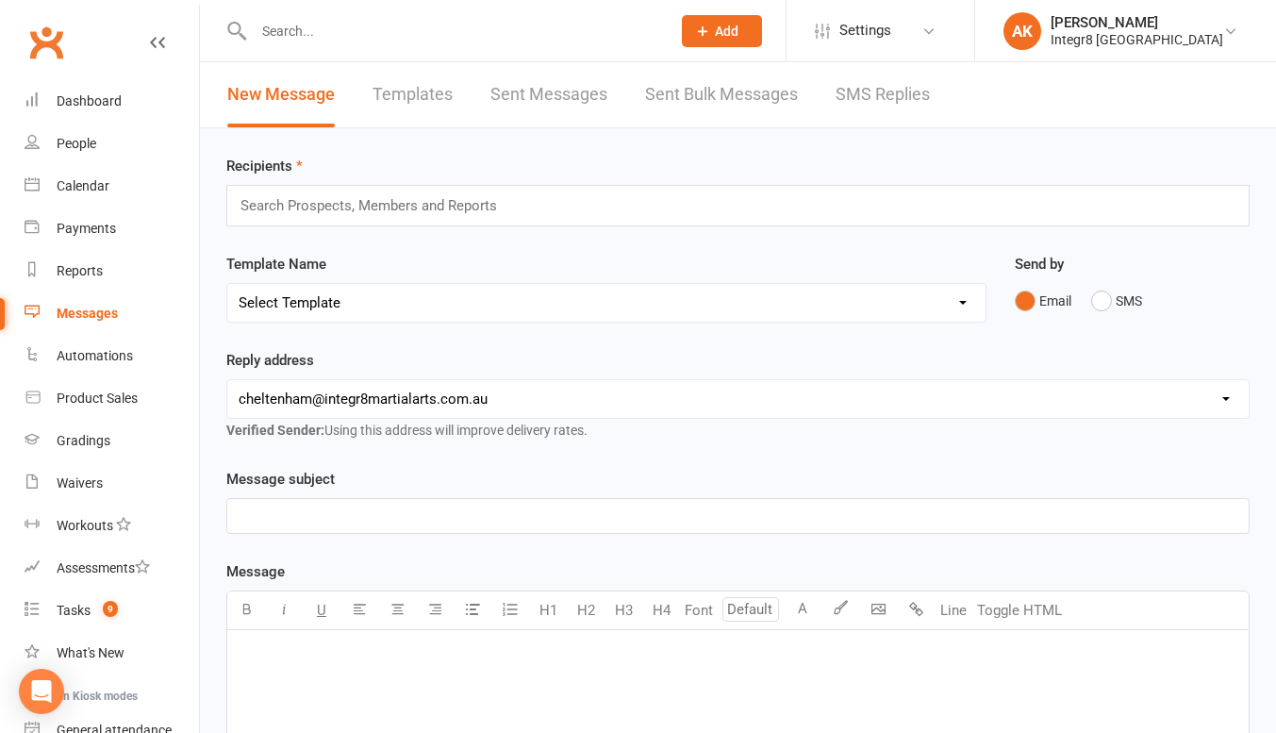
drag, startPoint x: 490, startPoint y: 192, endPoint x: 492, endPoint y: 206, distance: 14.3
click at [492, 206] on div "Search Prospects, Members and Reports" at bounding box center [738, 206] width 1024 height 42
click at [492, 206] on input "text" at bounding box center [377, 205] width 276 height 25
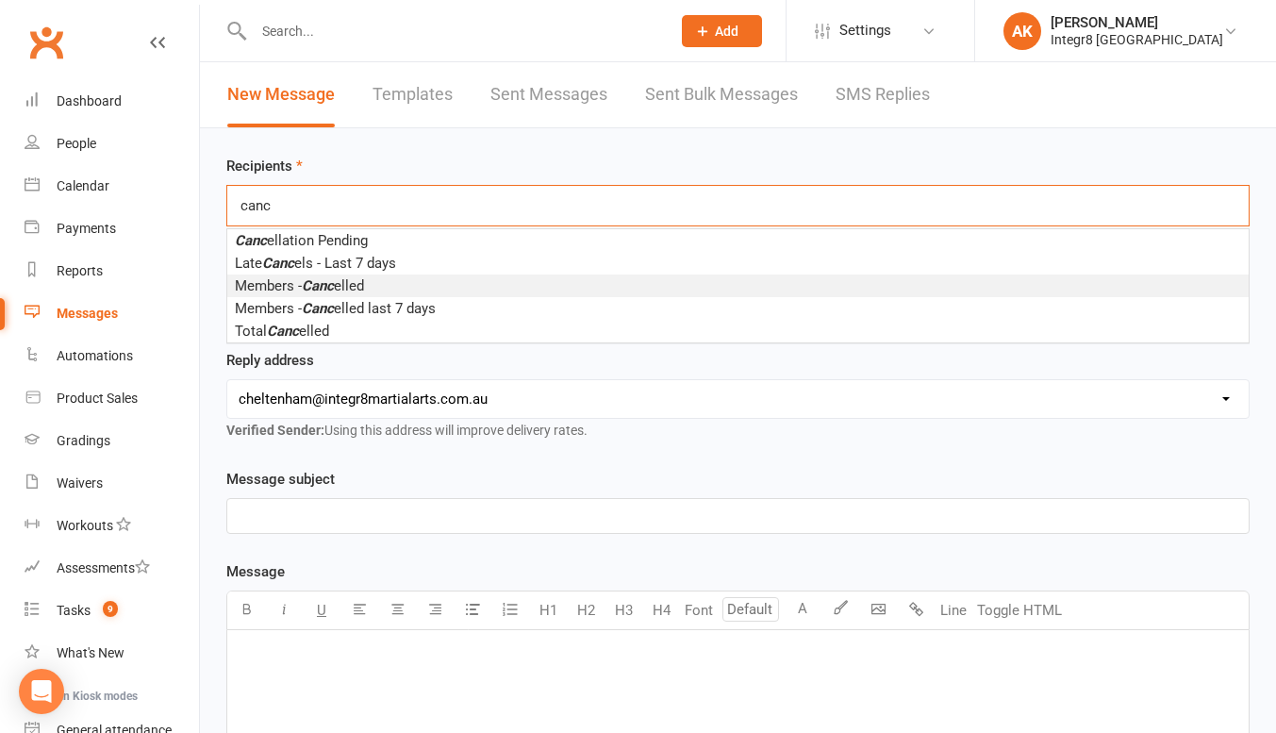
type input "canc"
click at [386, 288] on li "Members - Canc elled" at bounding box center [738, 286] width 1022 height 23
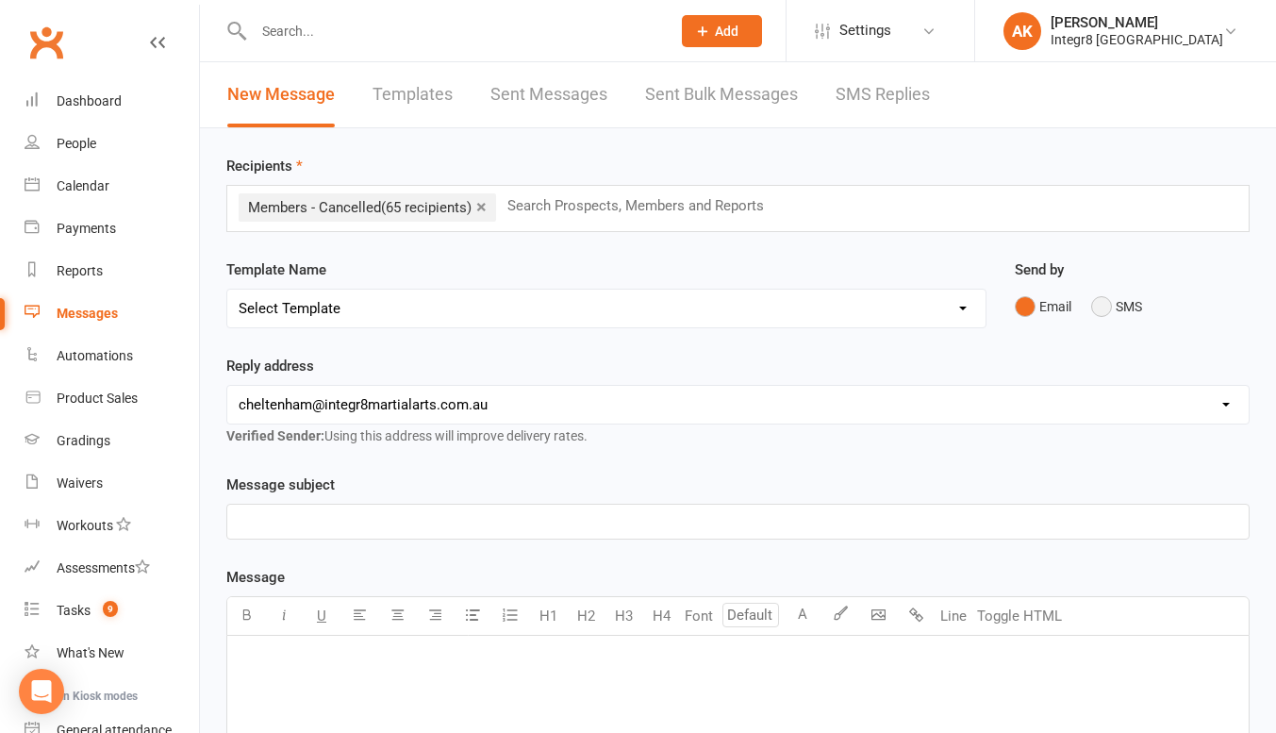
click at [1112, 309] on button "SMS" at bounding box center [1117, 307] width 51 height 36
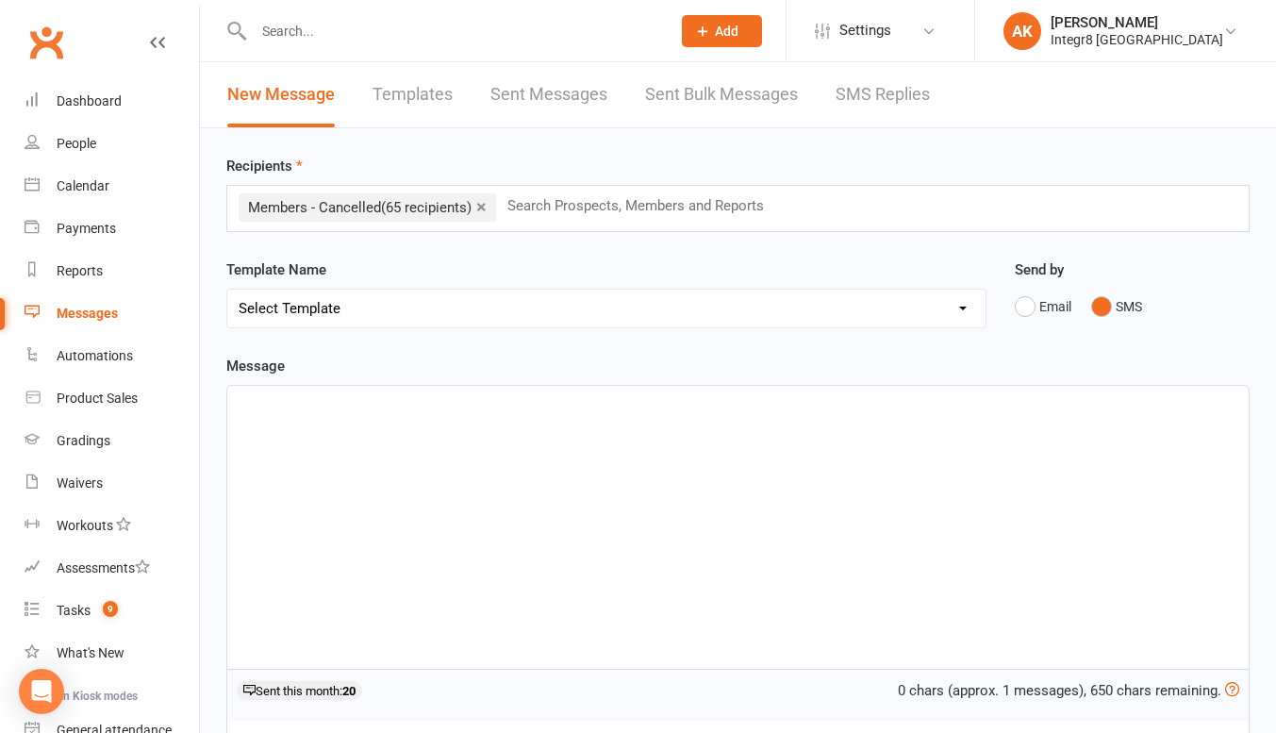
click at [741, 507] on div "﻿" at bounding box center [738, 527] width 1022 height 283
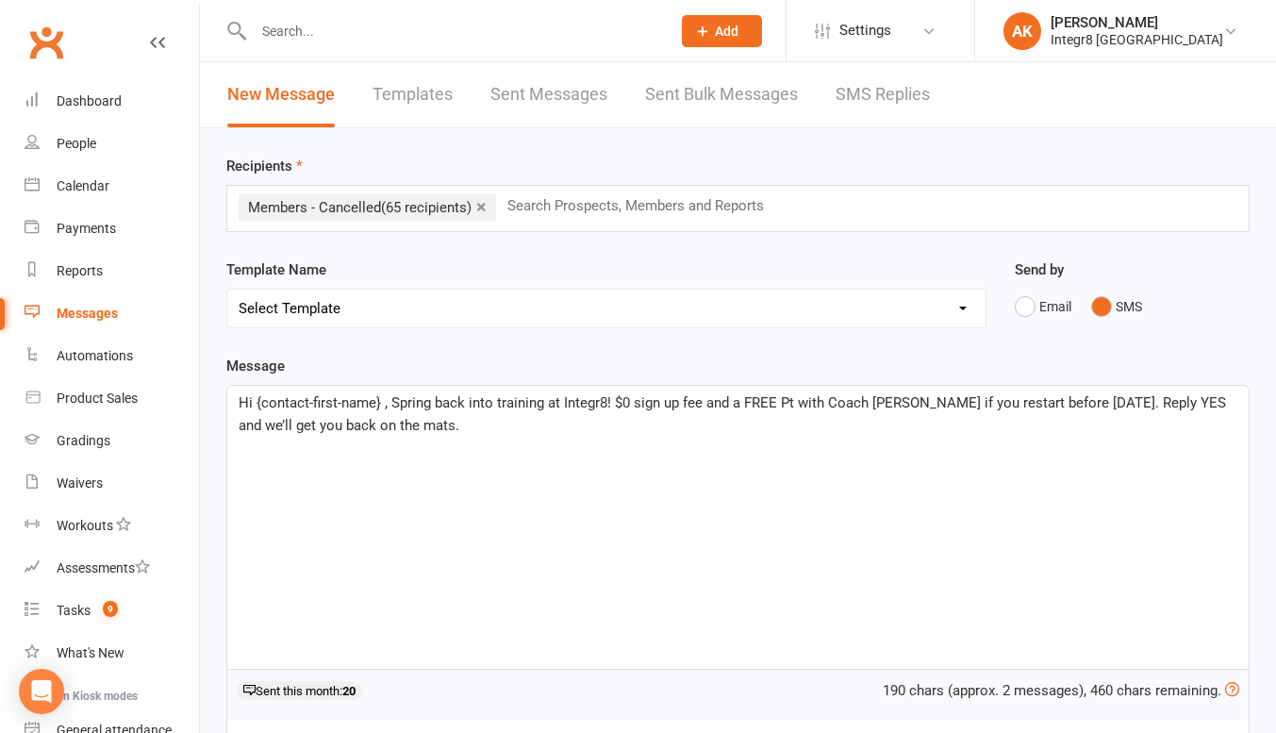
click at [379, 406] on span "Hi {contact-first-name} , Spring back into training at Integr8! $0 sign up fee …" at bounding box center [735, 414] width 992 height 40
drag, startPoint x: 251, startPoint y: 404, endPoint x: 386, endPoint y: 410, distance: 135.1
click at [386, 410] on span "Hi {contact-first-name} , Spring back into training at Integr8! $0 sign up fee …" at bounding box center [735, 414] width 992 height 40
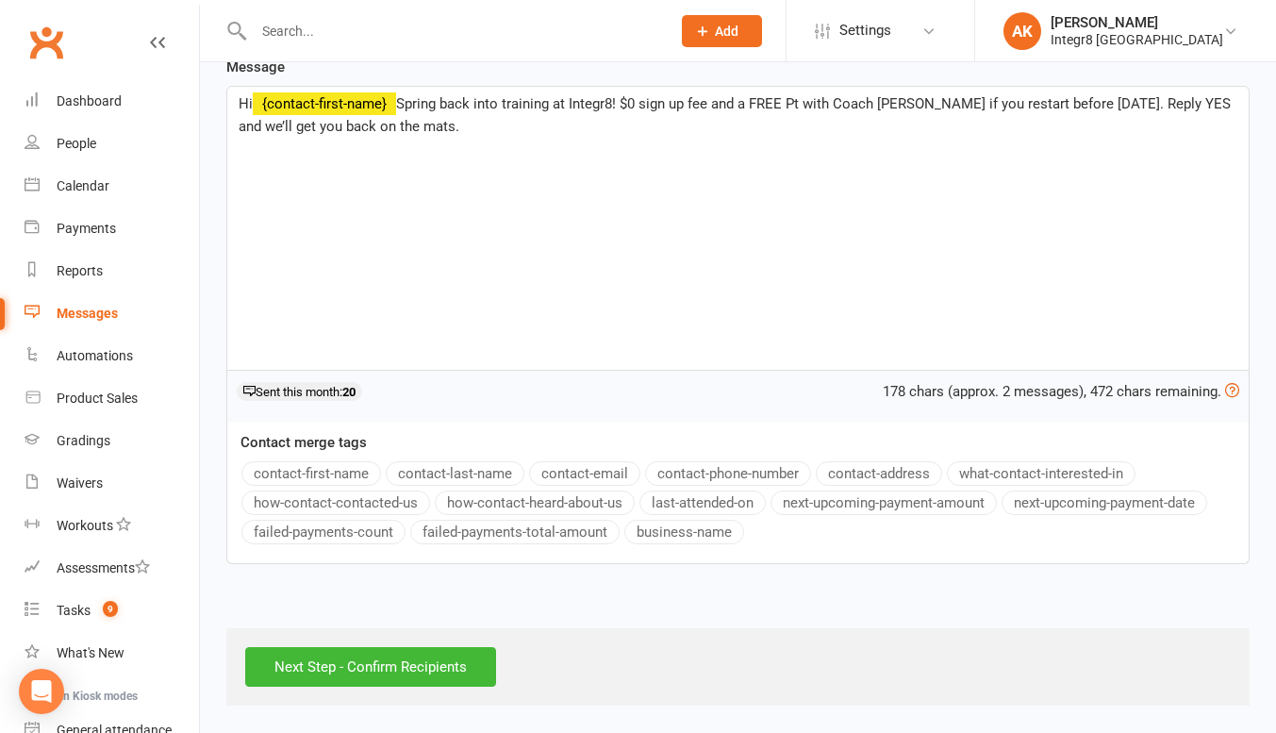
click at [338, 462] on button "contact-first-name" at bounding box center [312, 473] width 140 height 25
drag, startPoint x: 955, startPoint y: 106, endPoint x: 909, endPoint y: 110, distance: 46.5
click at [909, 110] on span ", Spring back into training at Integr8! $0 sign up fee and a FREE Pt with Coach…" at bounding box center [740, 115] width 1003 height 40
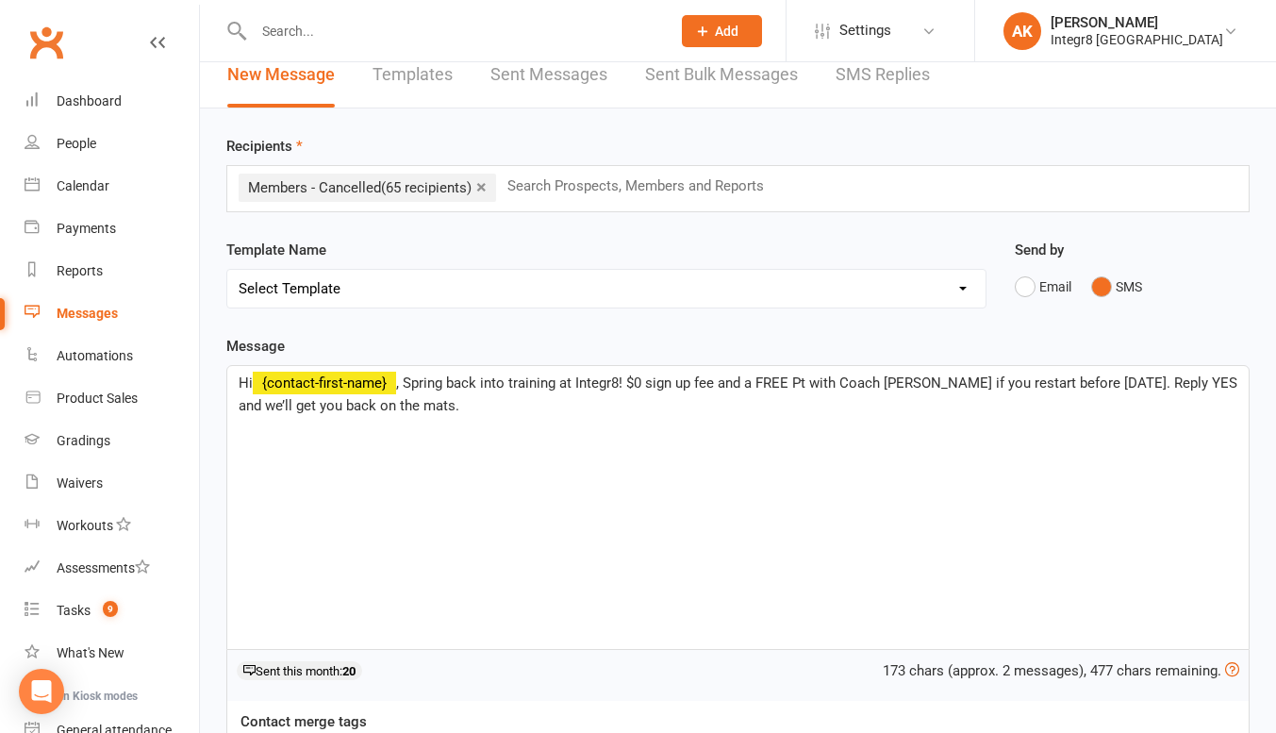
scroll to position [0, 0]
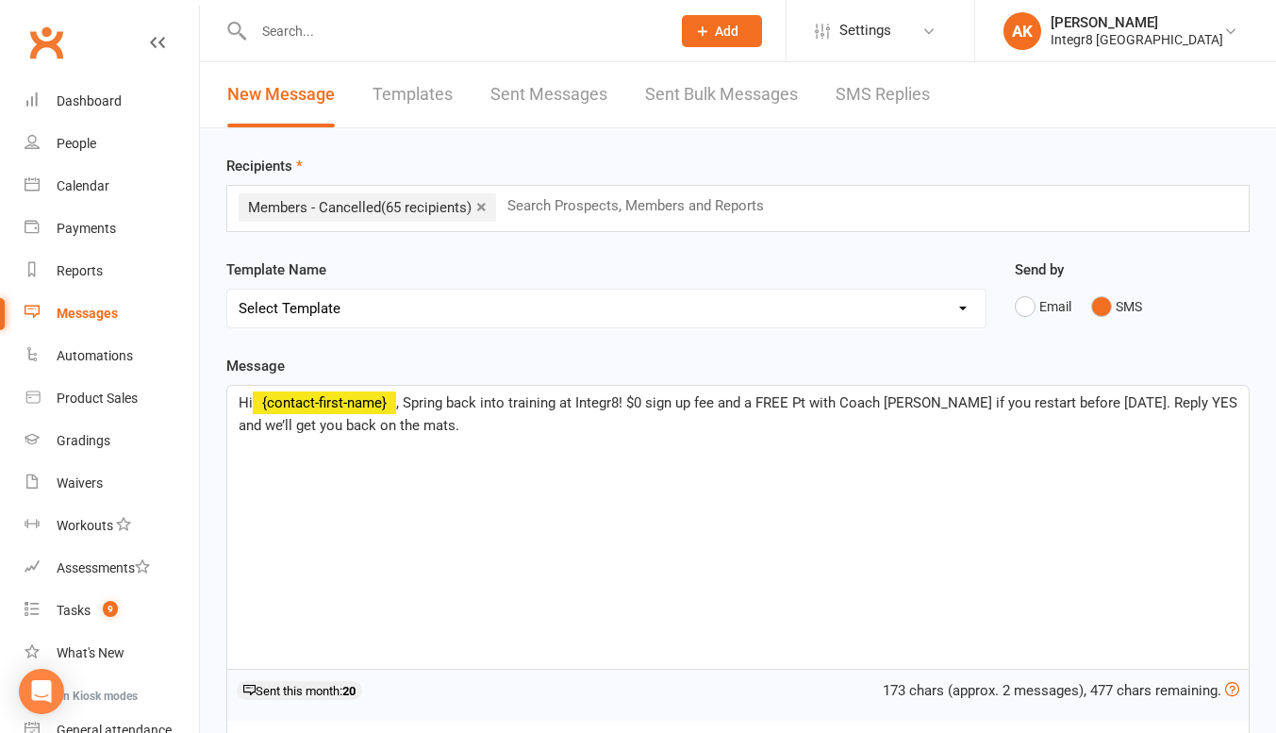
click at [770, 218] on div "× Members - Cancelled (65 recipients) Search Prospects, Members and Reports" at bounding box center [738, 208] width 1024 height 47
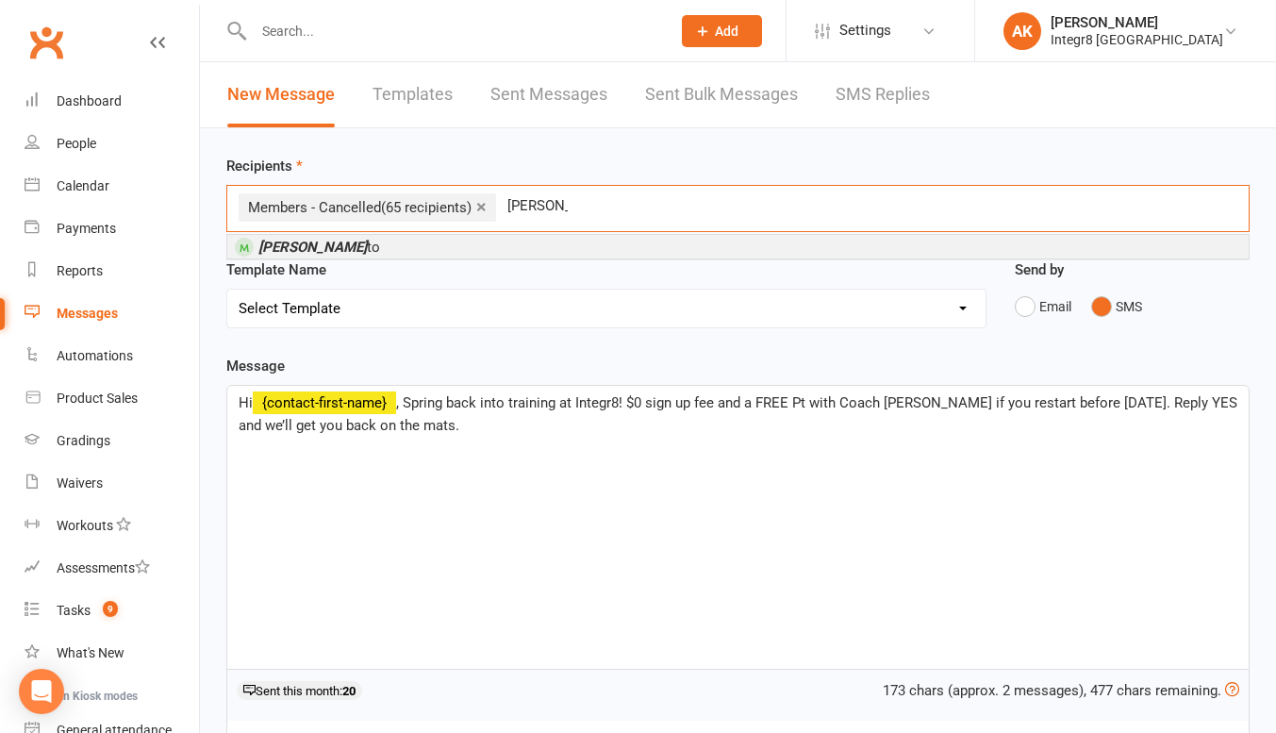
type input "phil ama"
click at [679, 240] on li "Phil Ama to" at bounding box center [738, 247] width 1022 height 24
type input "annissa"
click at [599, 259] on div "Annissa Koletsas" at bounding box center [738, 246] width 1024 height 25
click at [578, 248] on li "Annissa Koletsas" at bounding box center [738, 247] width 1022 height 24
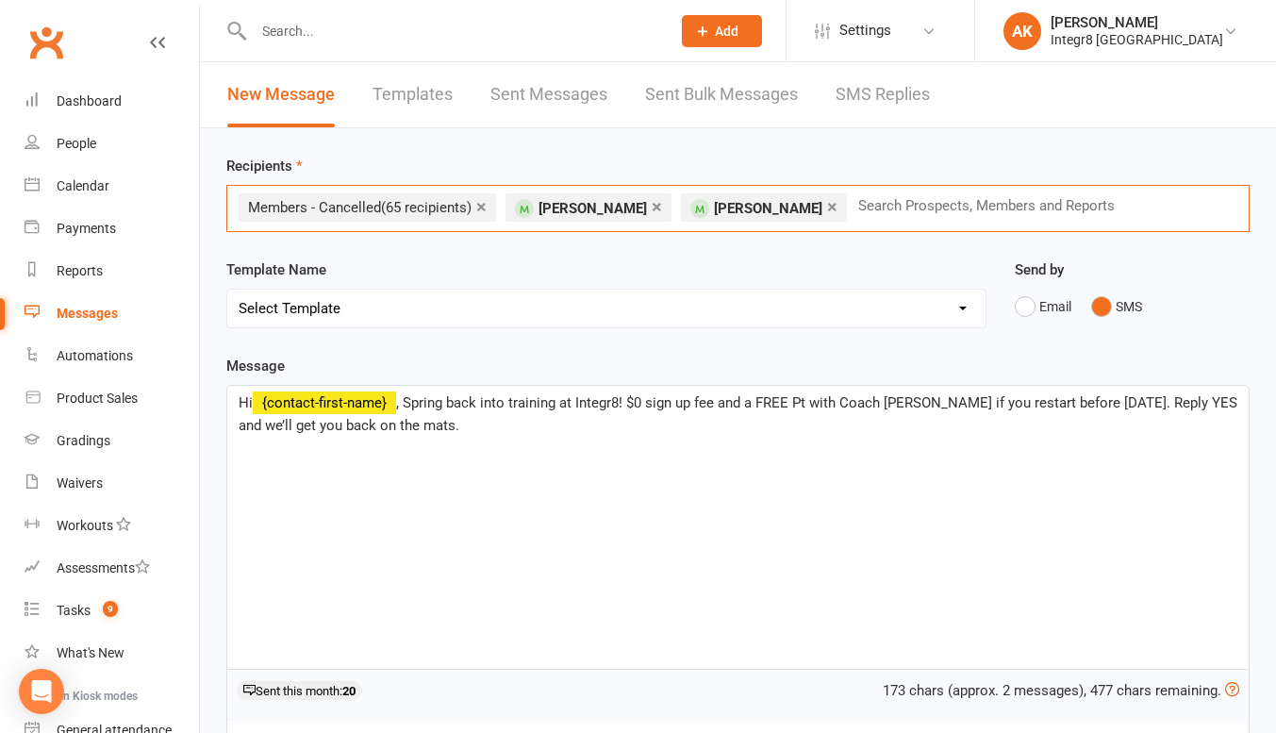
scroll to position [299, 0]
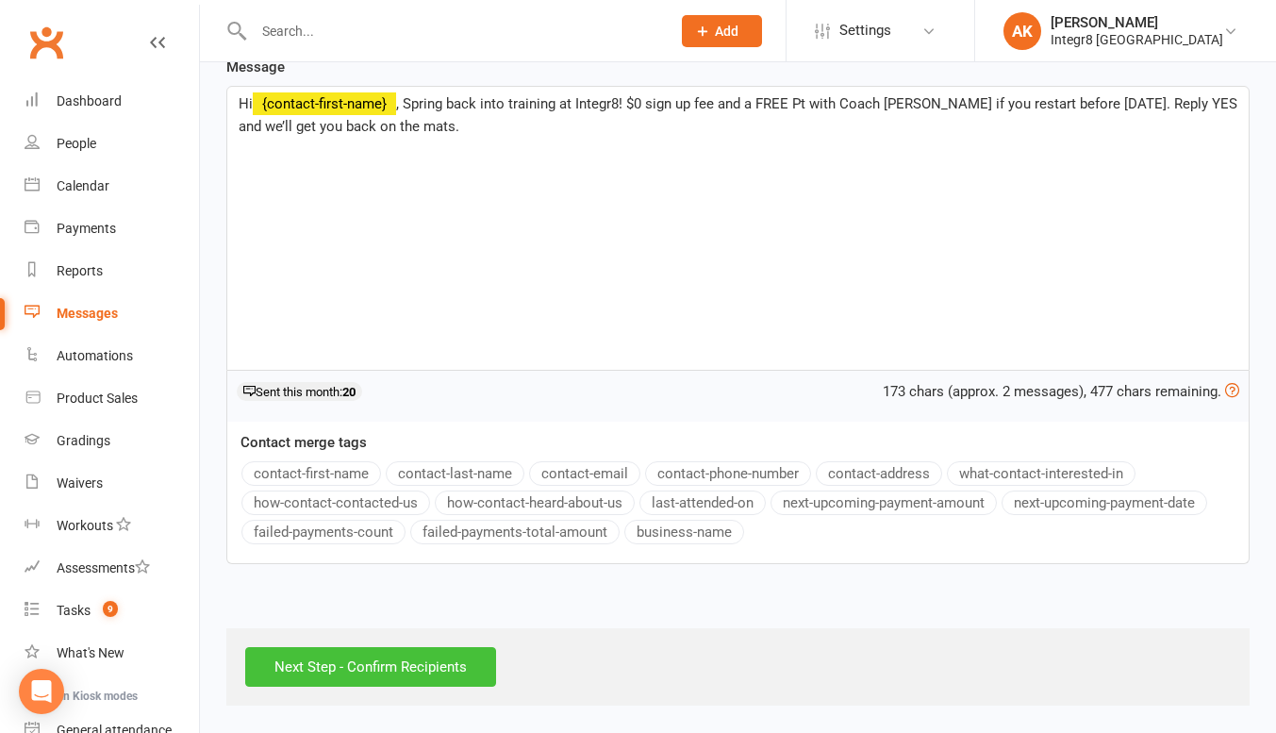
click at [412, 670] on input "Next Step - Confirm Recipients" at bounding box center [370, 667] width 251 height 40
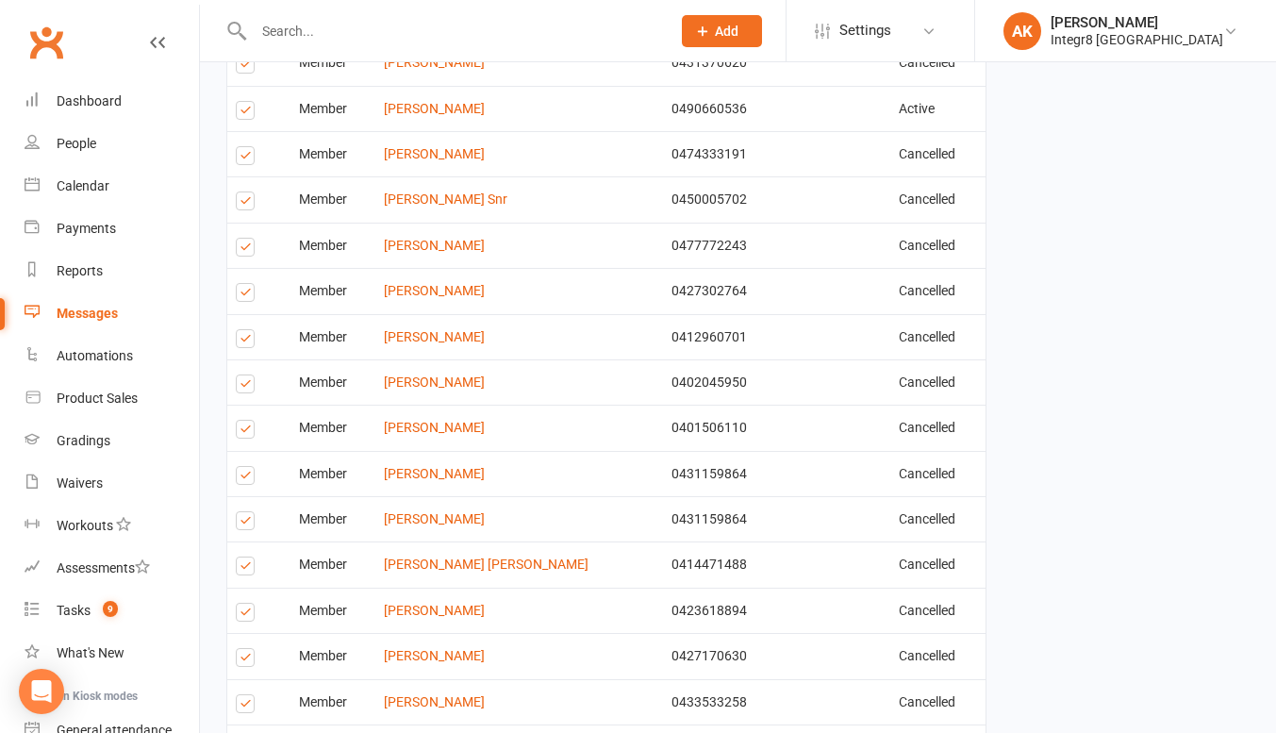
scroll to position [2240, 0]
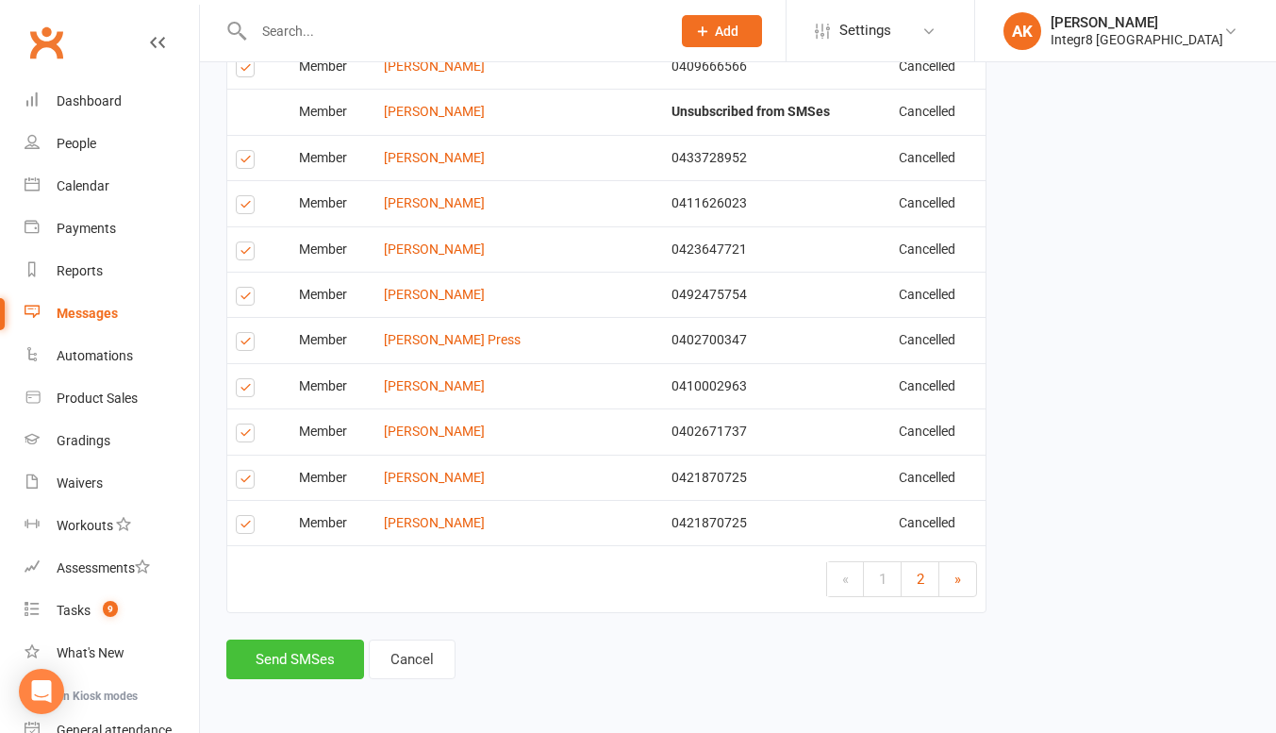
click at [300, 669] on button "Send SMSes" at bounding box center [295, 660] width 138 height 40
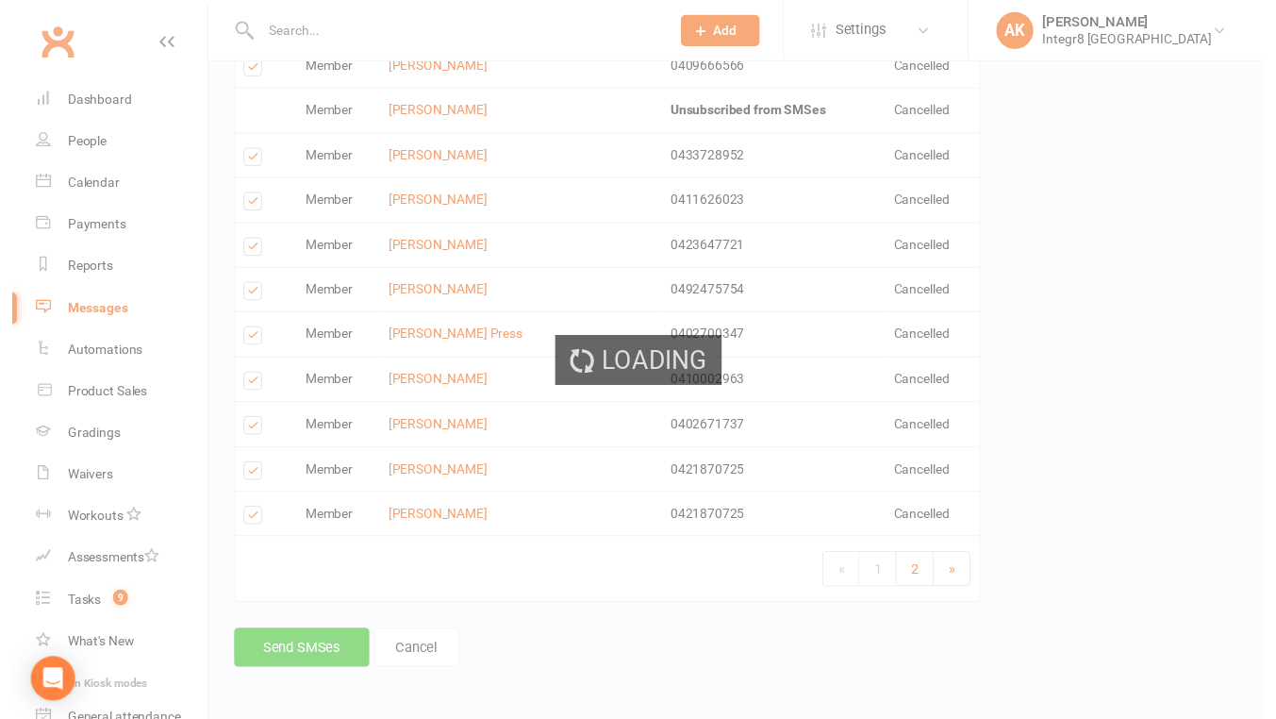
scroll to position [2226, 0]
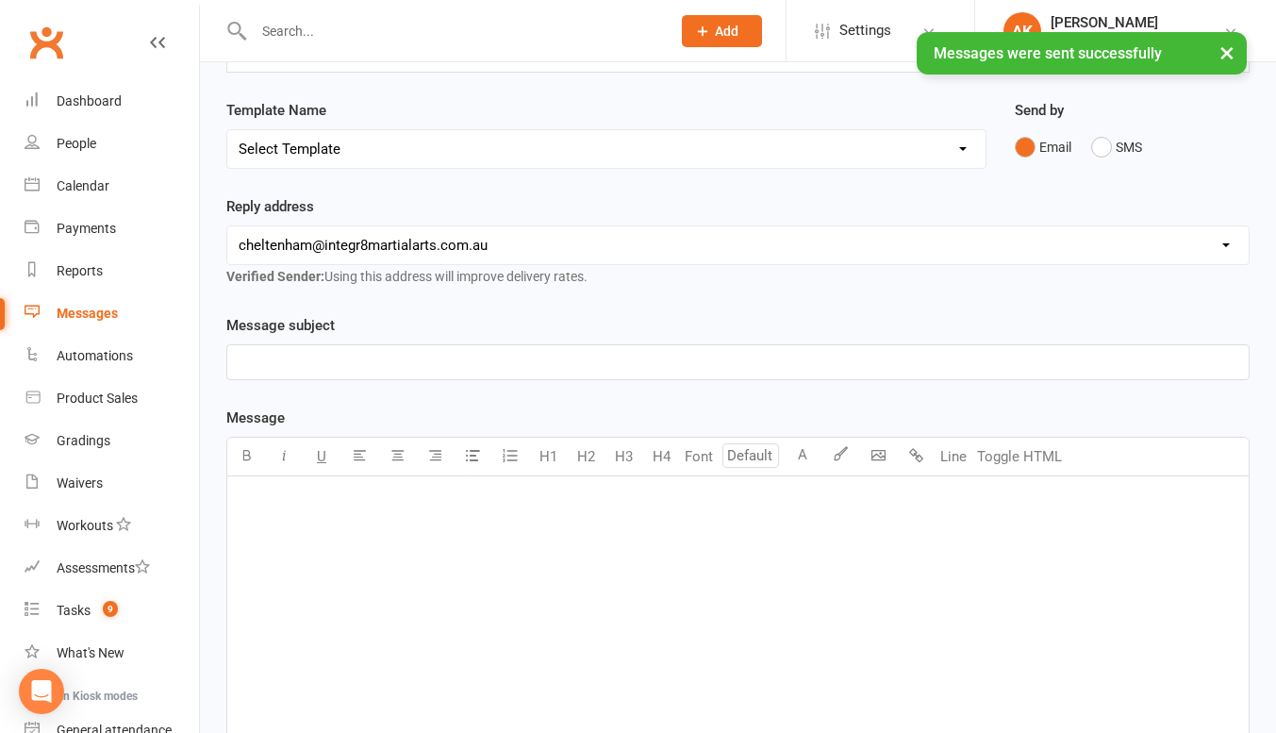
scroll to position [163, 0]
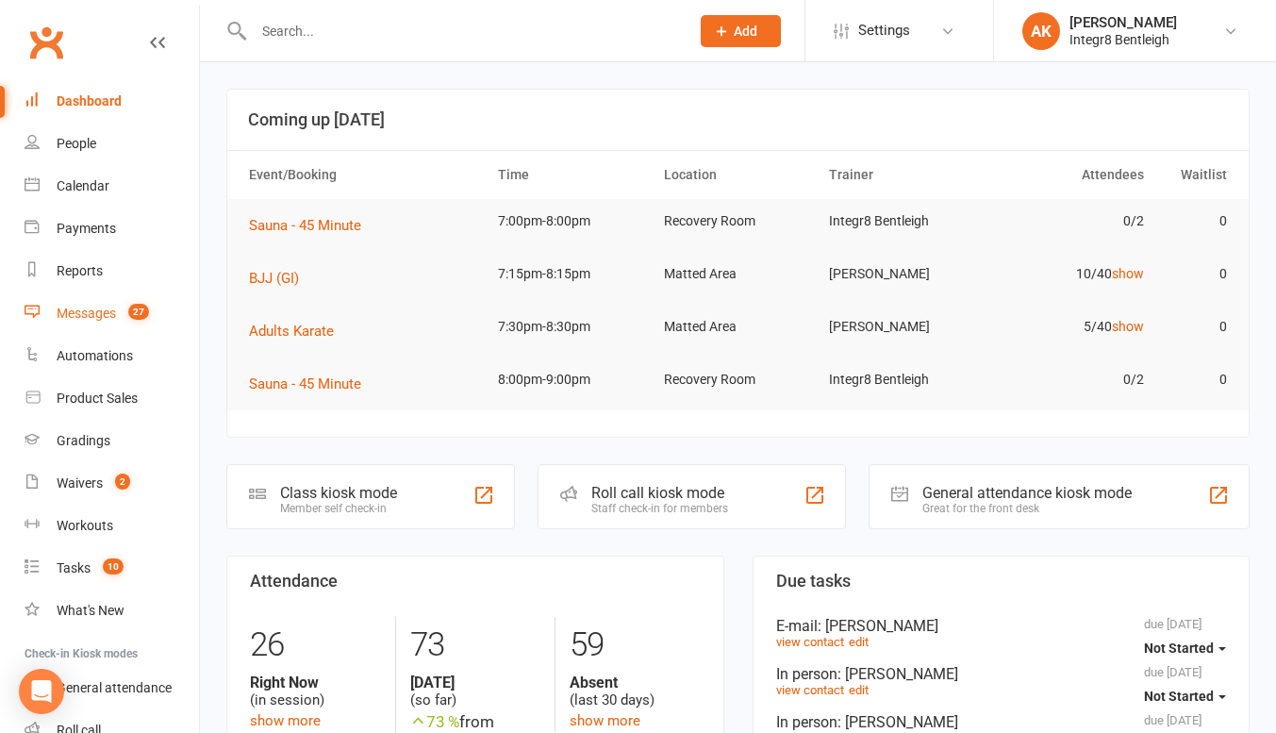
click at [90, 319] on div "Messages" at bounding box center [86, 313] width 59 height 15
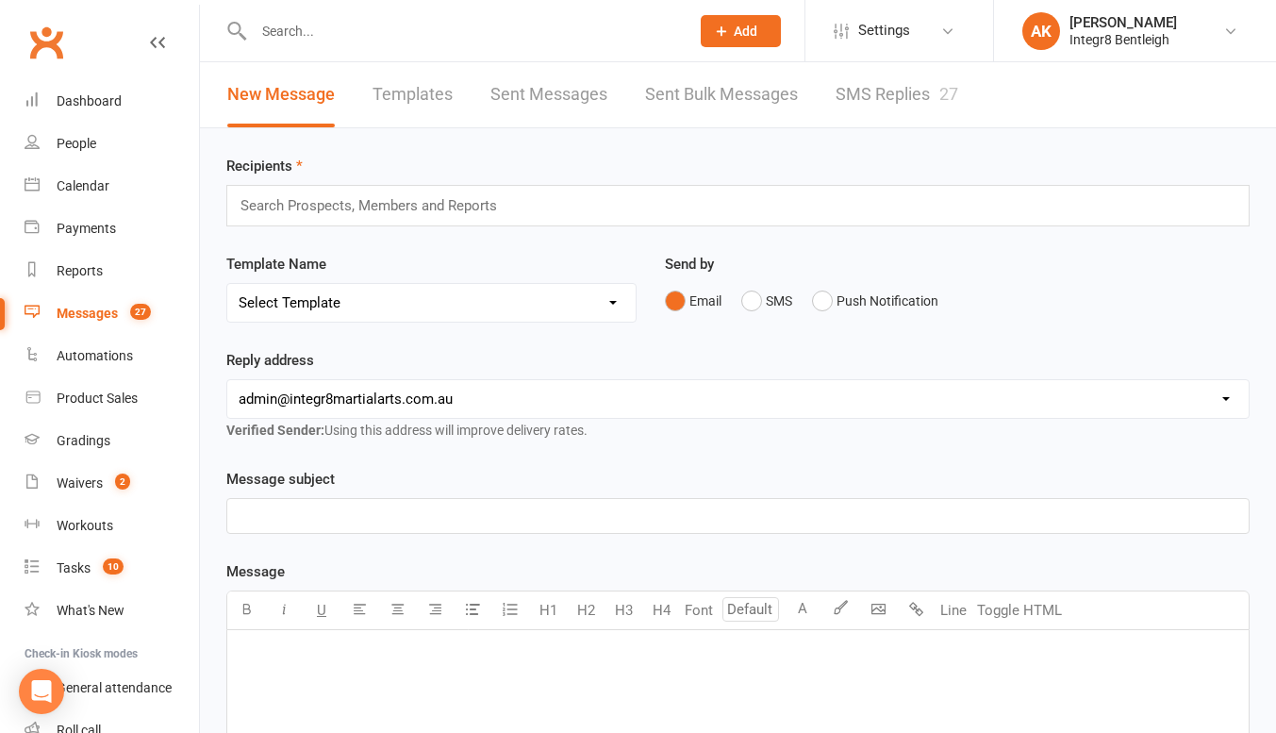
click at [879, 104] on link "SMS Replies 27" at bounding box center [897, 94] width 123 height 65
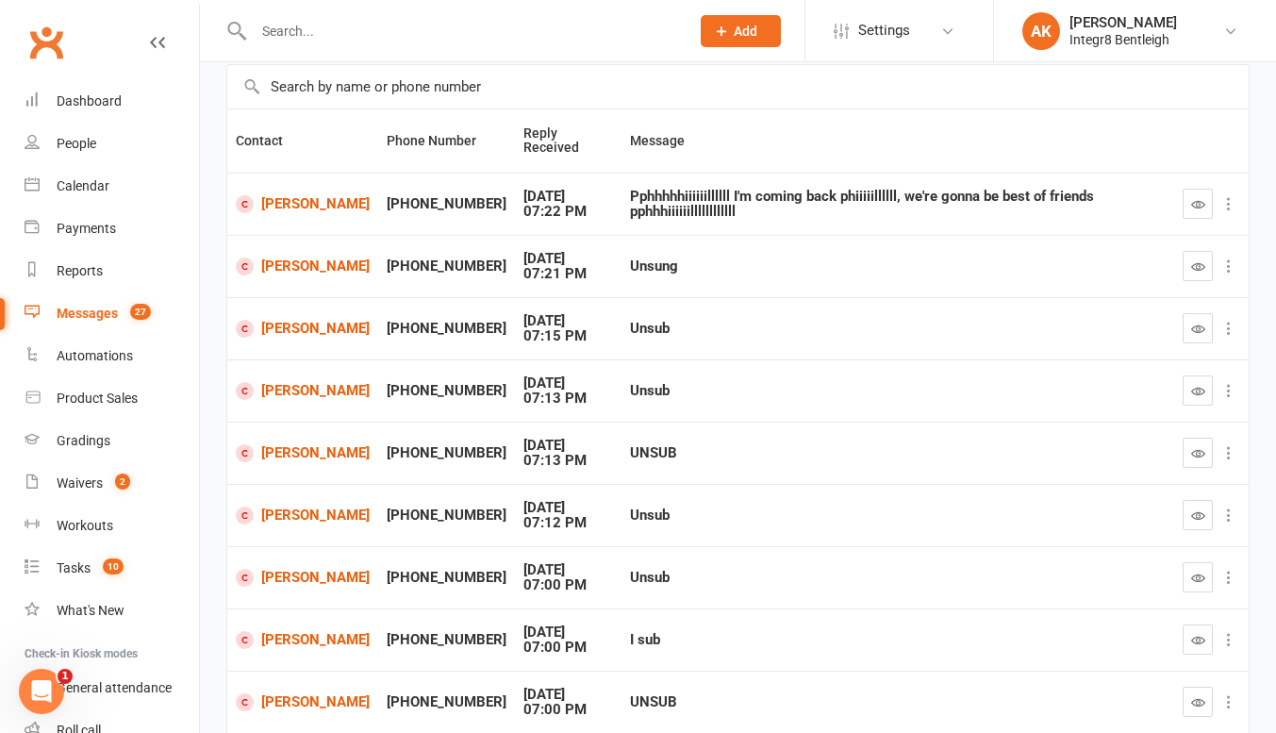
scroll to position [138, 0]
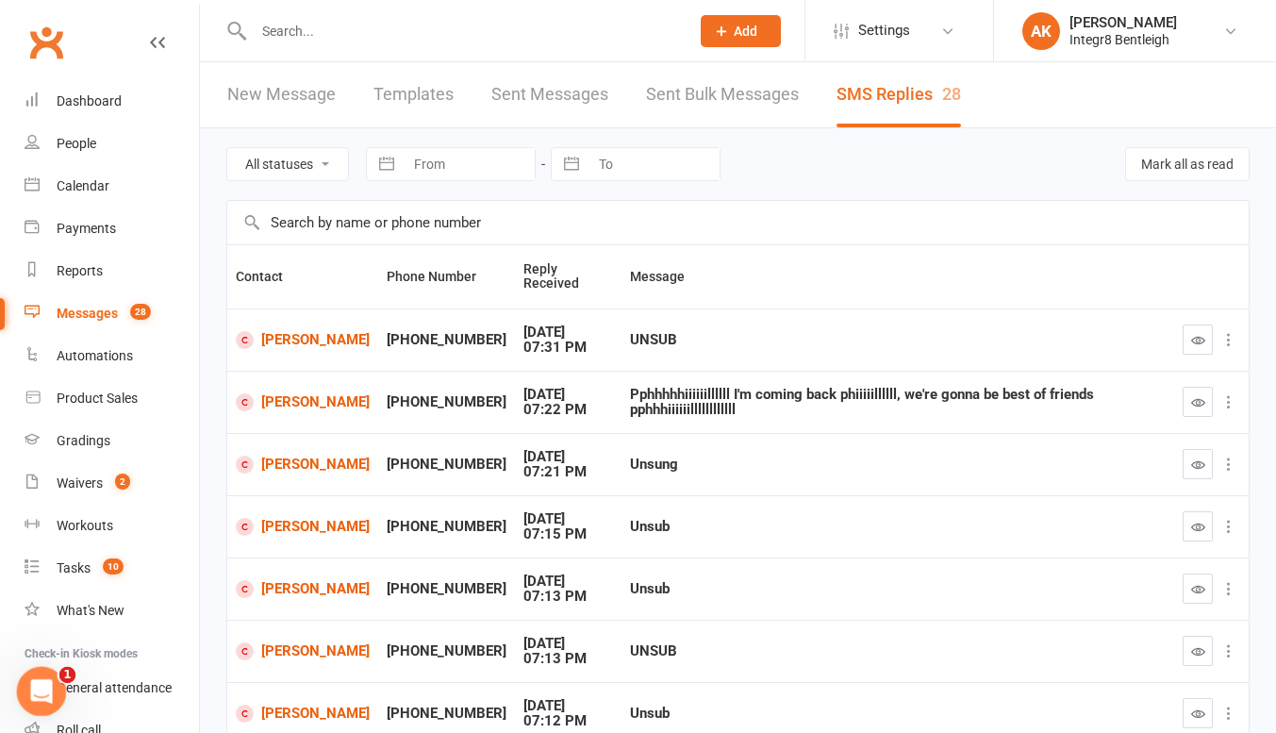
drag, startPoint x: 54, startPoint y: 1355, endPoint x: 35, endPoint y: 686, distance: 669.2
click at [34, 685] on icon "Open Intercom Messenger" at bounding box center [39, 689] width 31 height 31
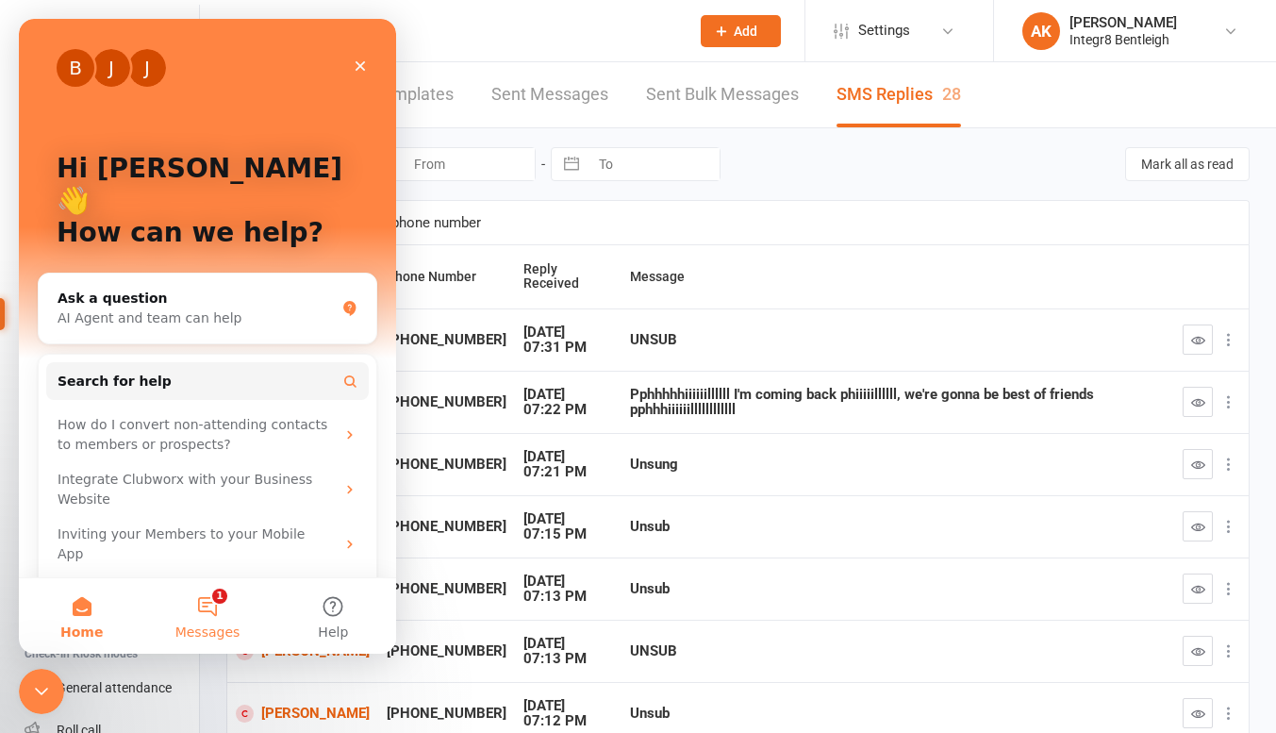
click at [204, 619] on button "1 Messages" at bounding box center [206, 615] width 125 height 75
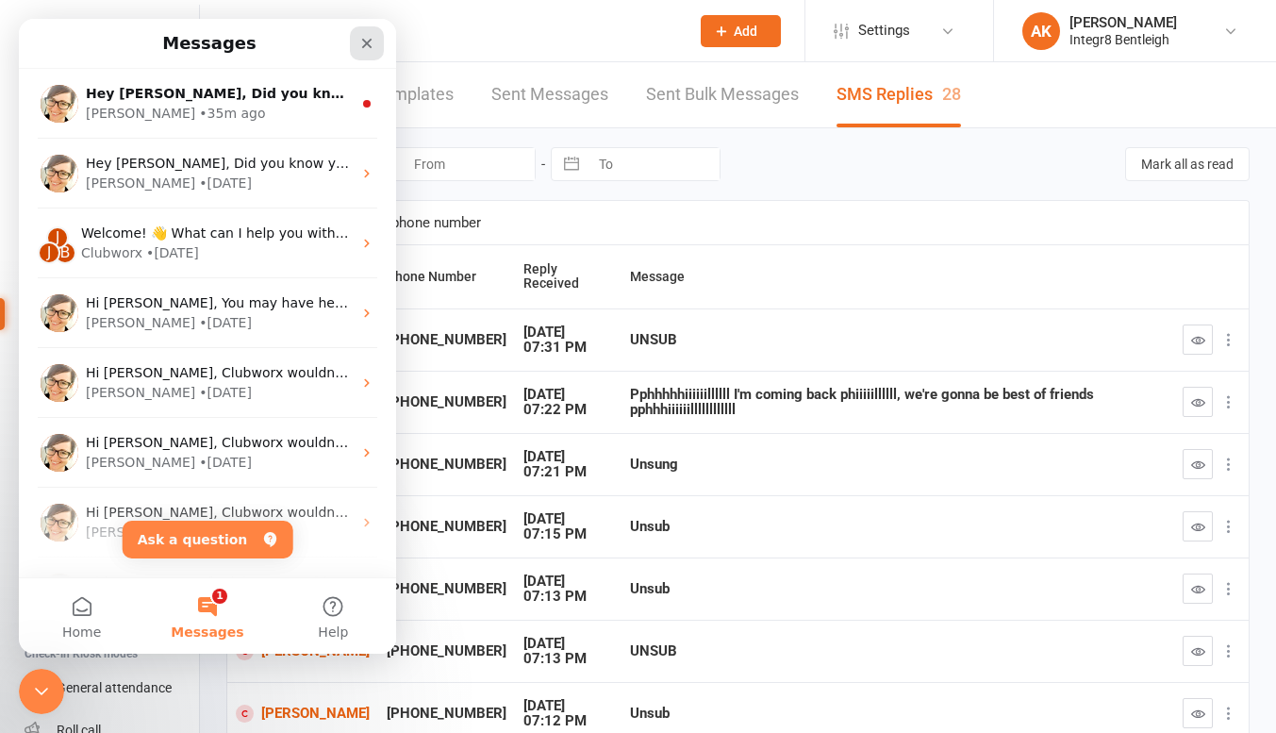
click at [371, 51] on div "Close" at bounding box center [367, 43] width 34 height 34
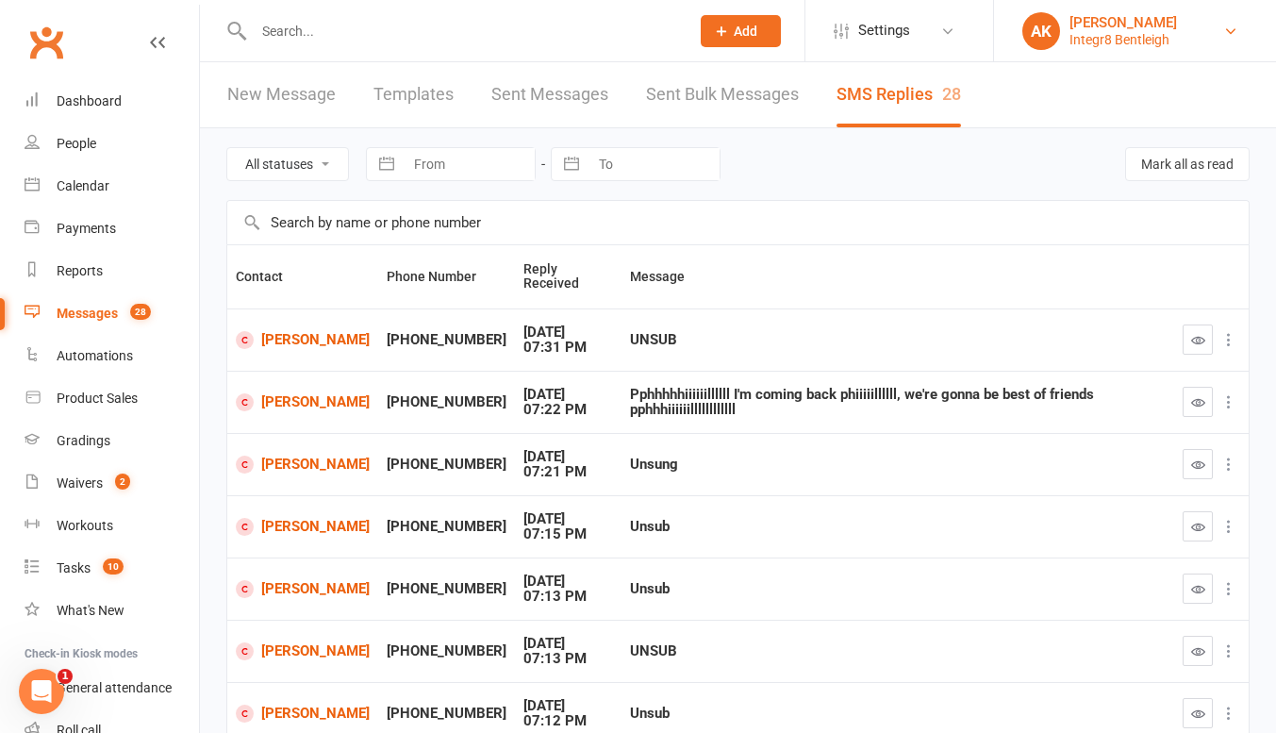
click at [1154, 42] on div "Integr8 Bentleigh" at bounding box center [1124, 39] width 108 height 17
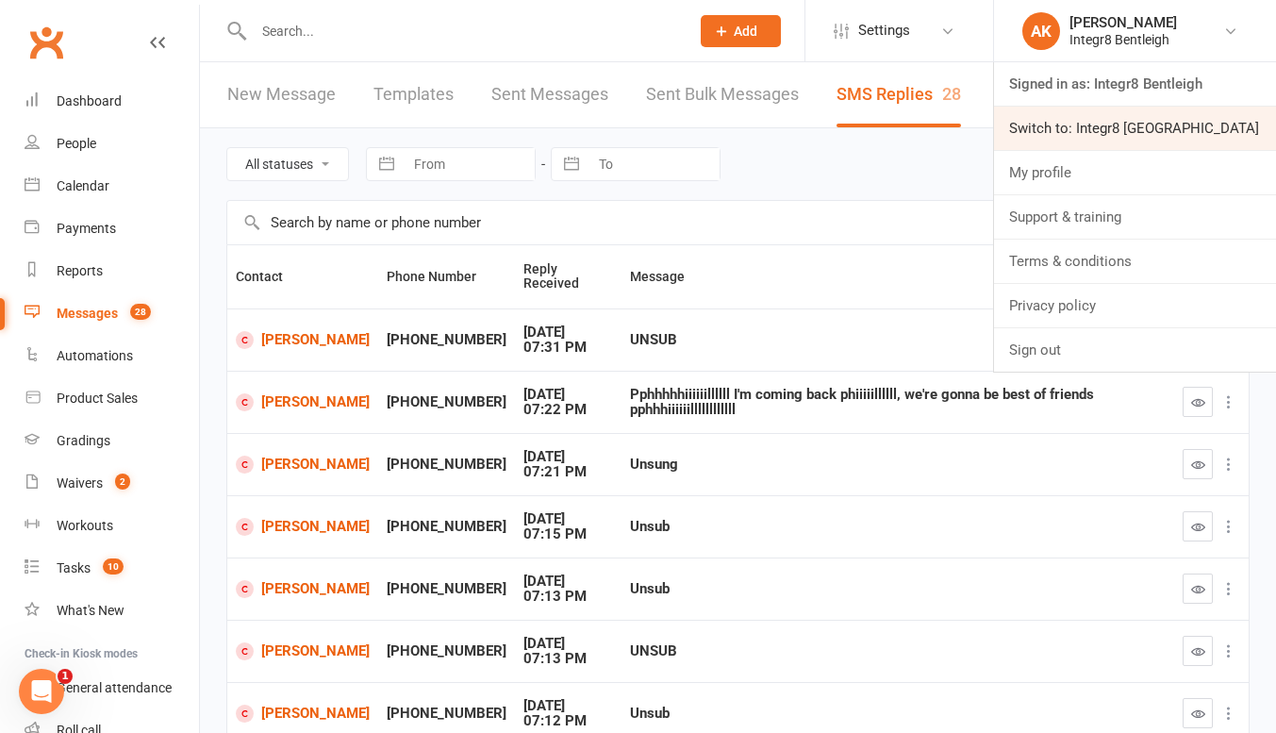
click at [1155, 120] on link "Switch to: Integr8 [GEOGRAPHIC_DATA]" at bounding box center [1135, 128] width 282 height 43
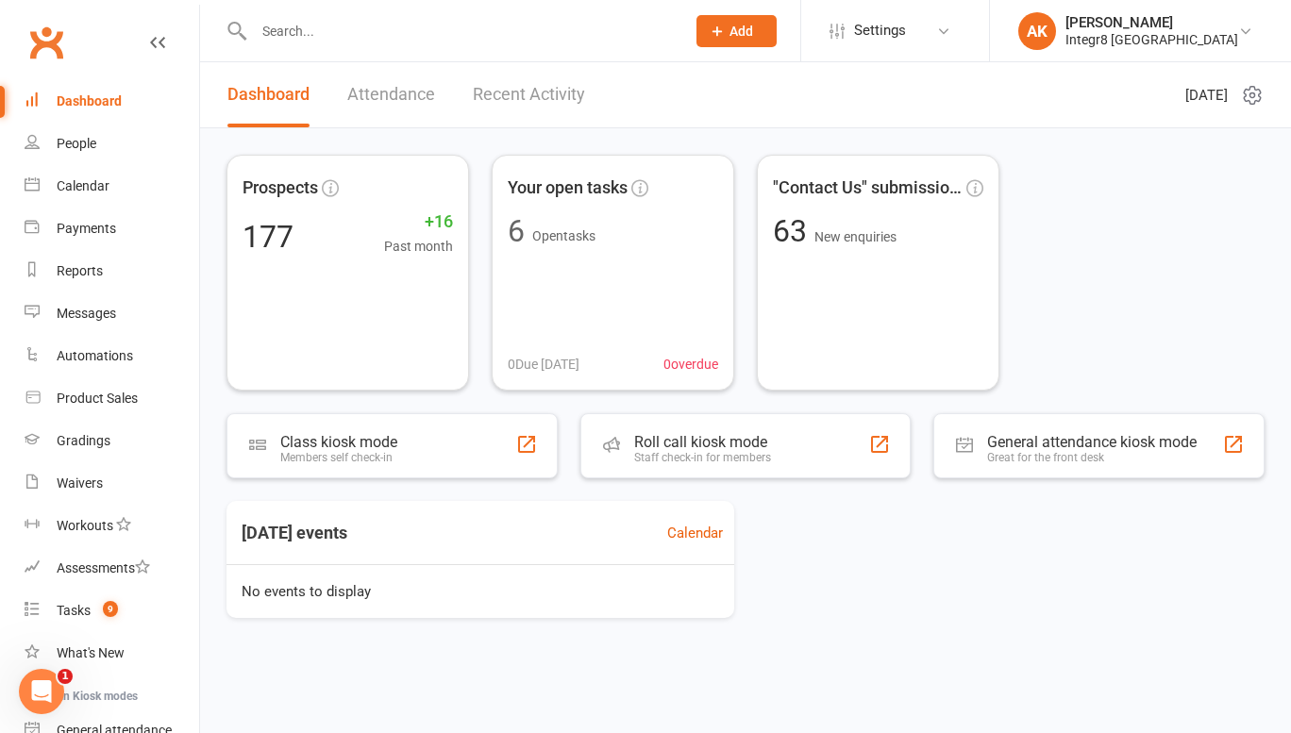
click at [479, 32] on input "text" at bounding box center [460, 31] width 424 height 26
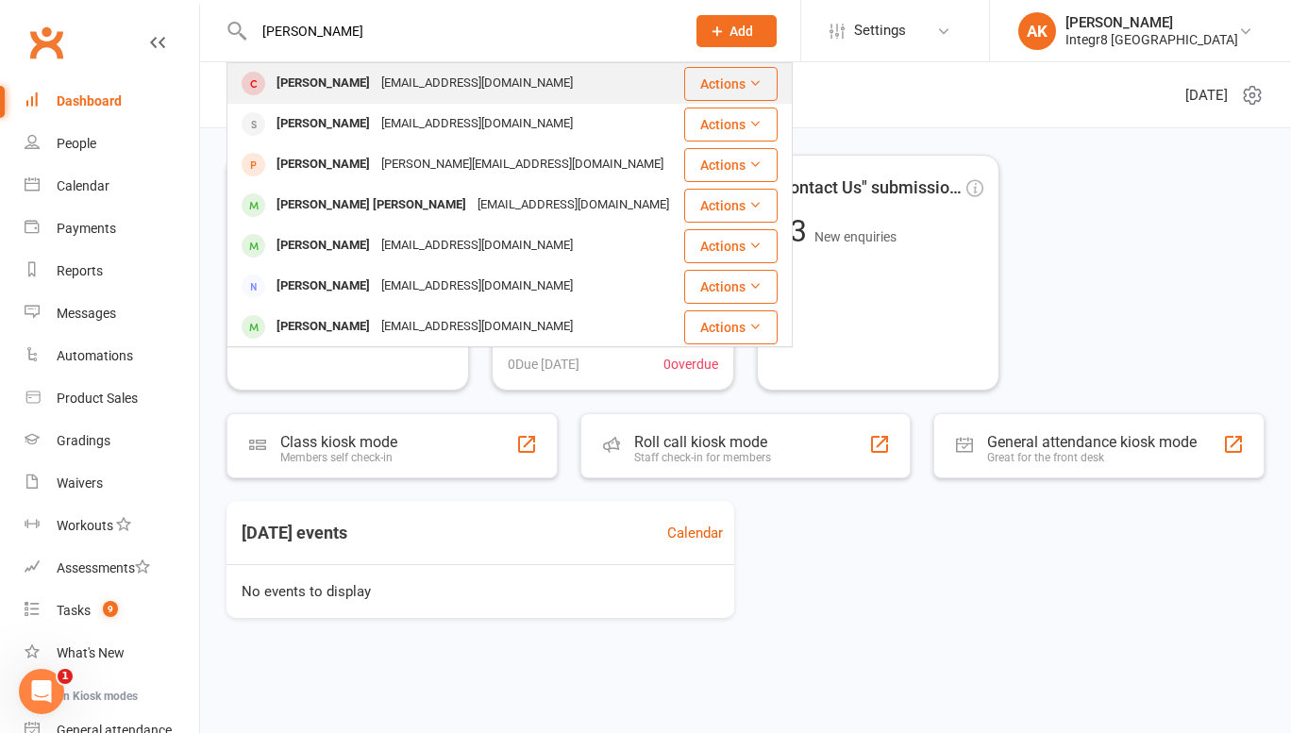
type input "[PERSON_NAME]"
click at [410, 93] on div "[EMAIL_ADDRESS][DOMAIN_NAME]" at bounding box center [476, 83] width 203 height 27
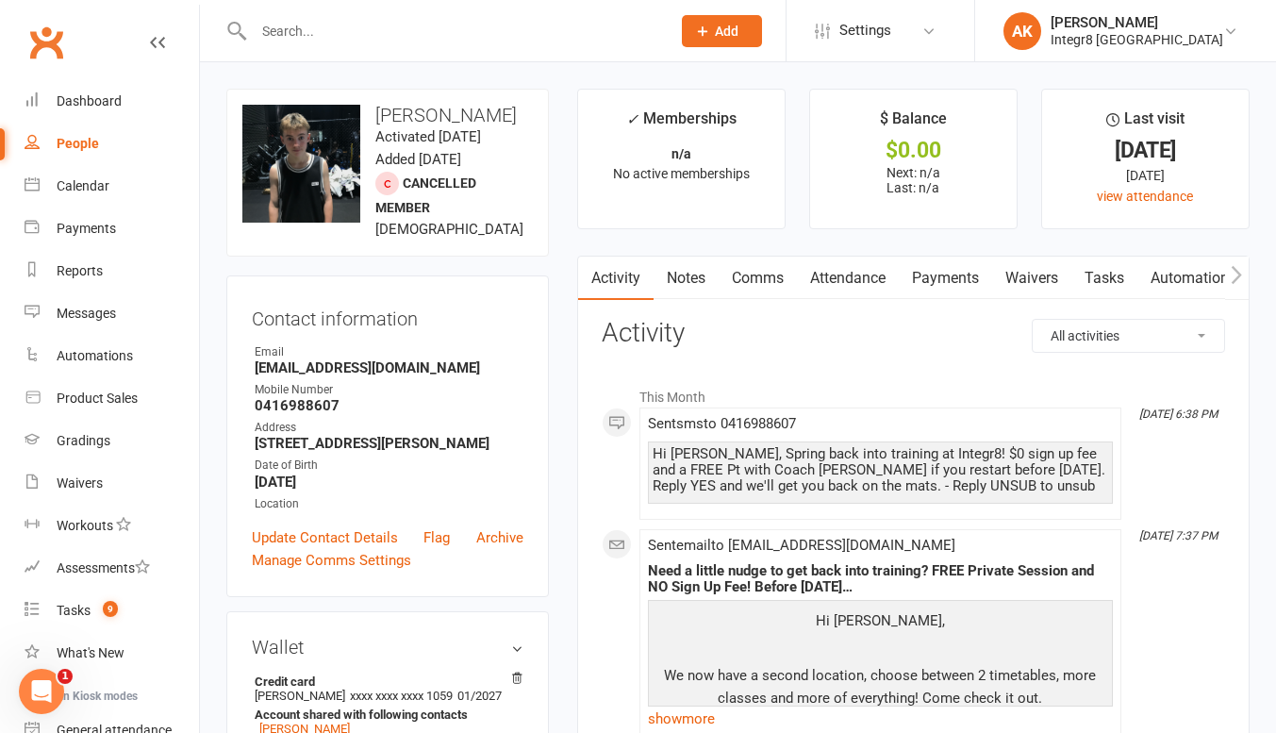
click at [673, 284] on link "Notes" at bounding box center [686, 278] width 65 height 43
